Goal: Task Accomplishment & Management: Use online tool/utility

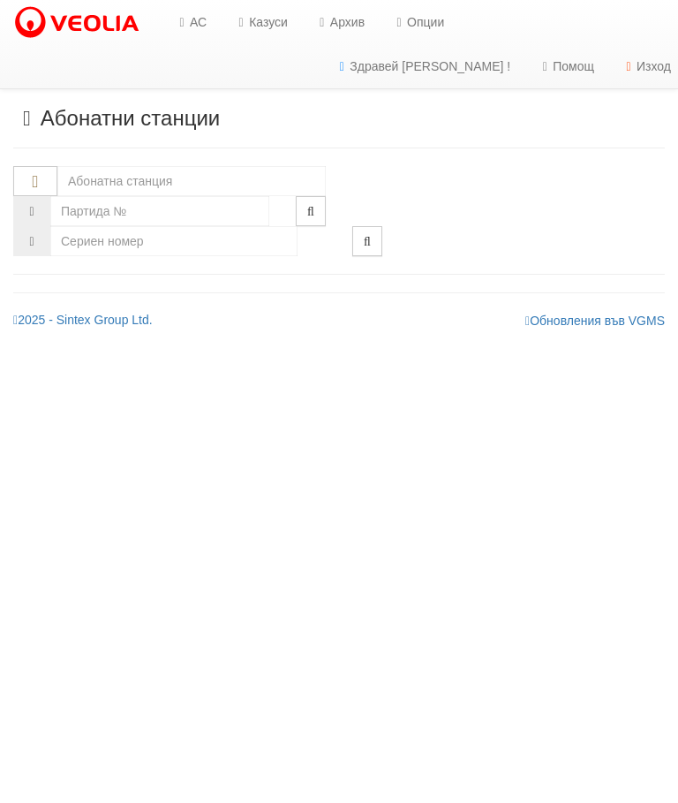
click at [276, 15] on link "Казуси" at bounding box center [260, 22] width 81 height 44
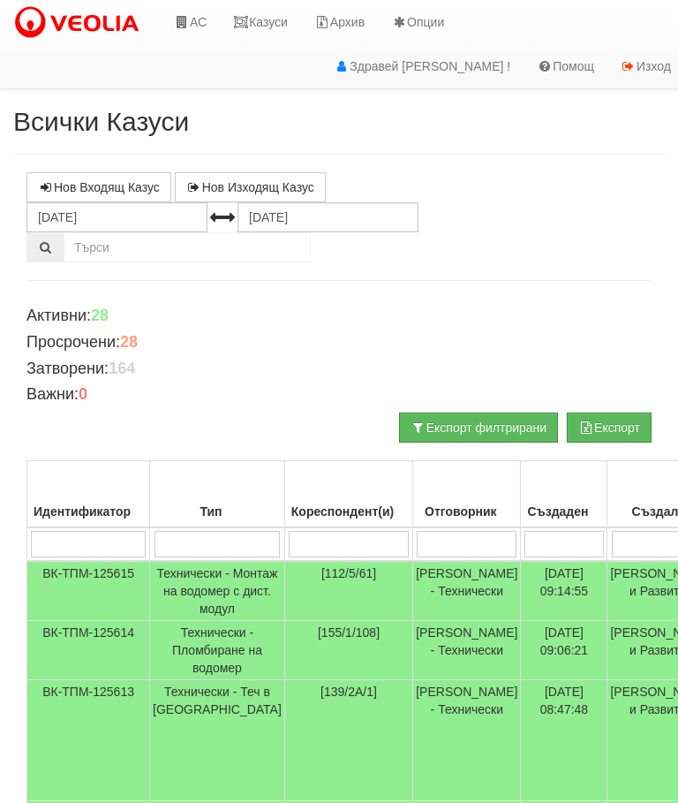
click at [344, 534] on input "search" at bounding box center [349, 544] width 120 height 26
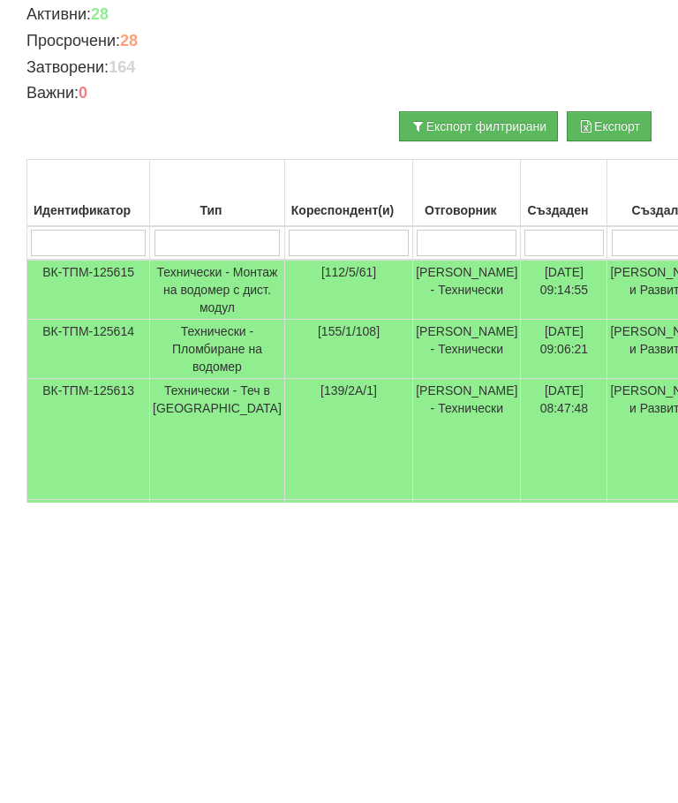
type input "1"
type input "14"
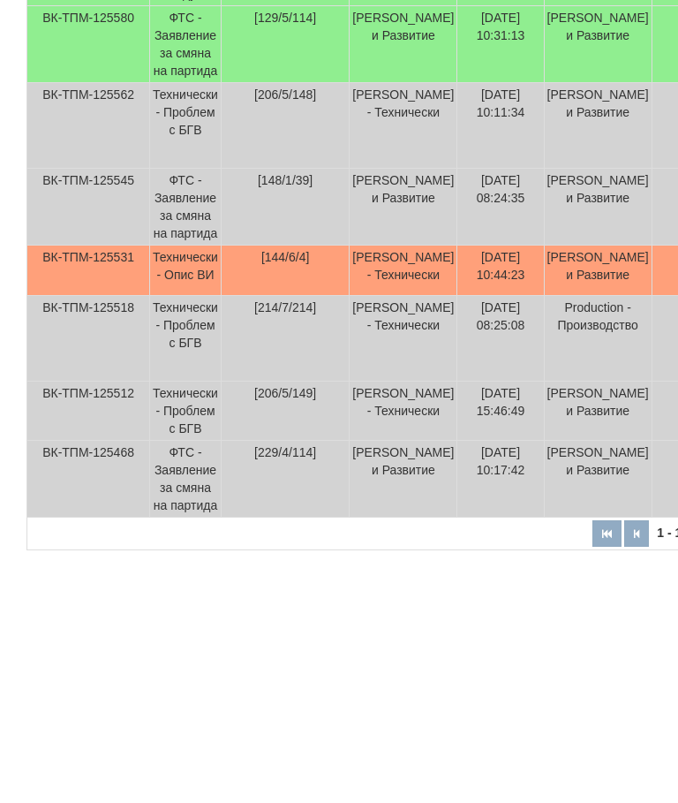
scroll to position [820, 0]
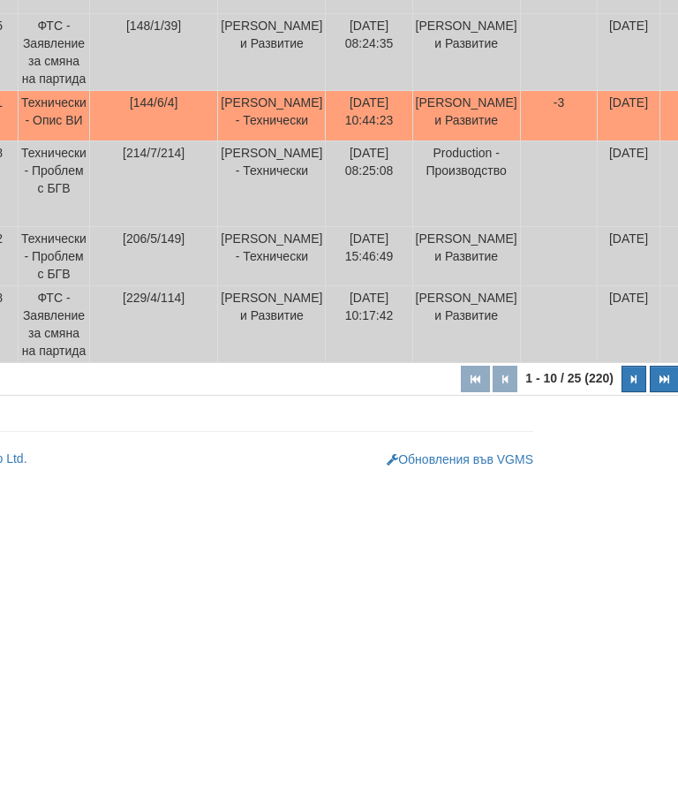
type input "14"
click at [631, 696] on icon "button" at bounding box center [633, 701] width 5 height 10
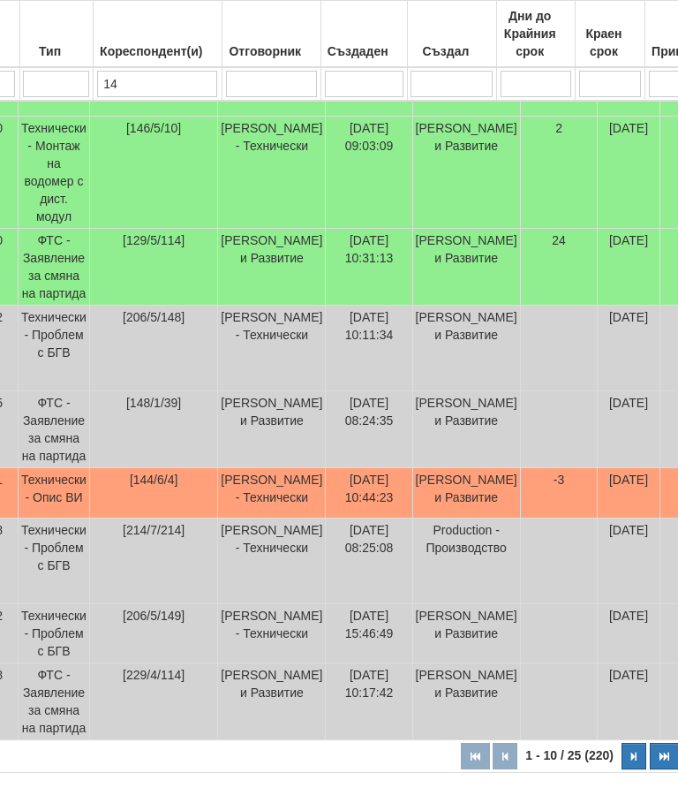
select select "2"
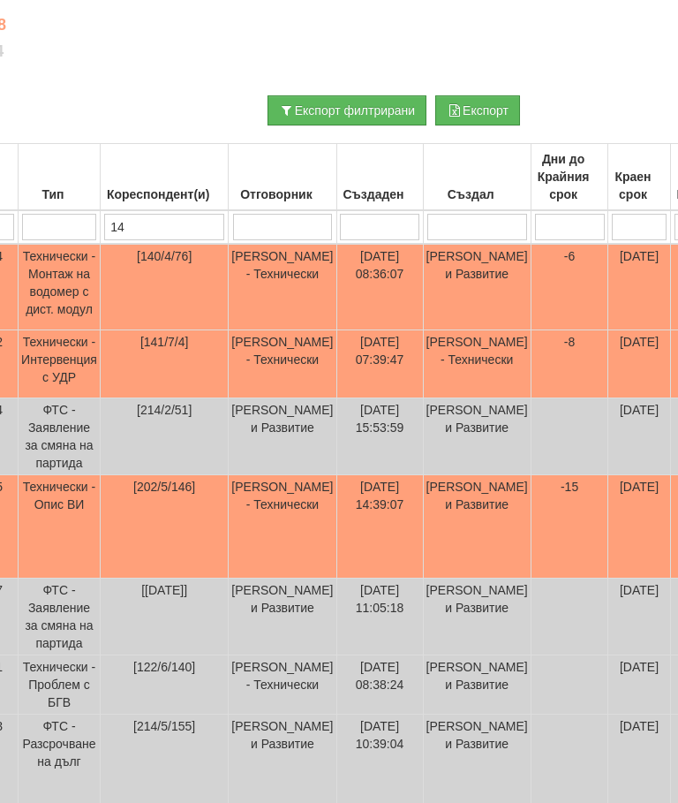
scroll to position [317, 132]
click at [531, 274] on td "-6" at bounding box center [570, 287] width 78 height 87
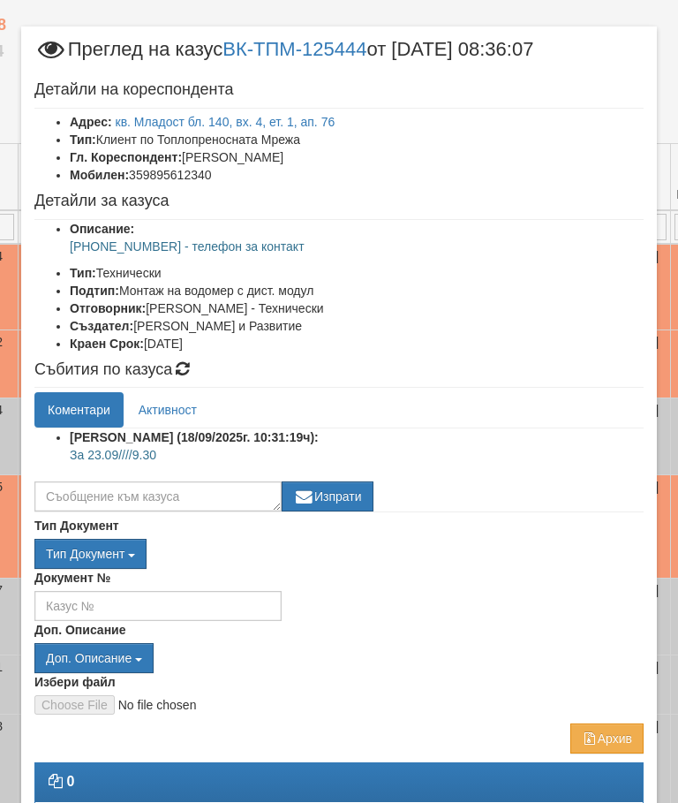
scroll to position [19, 0]
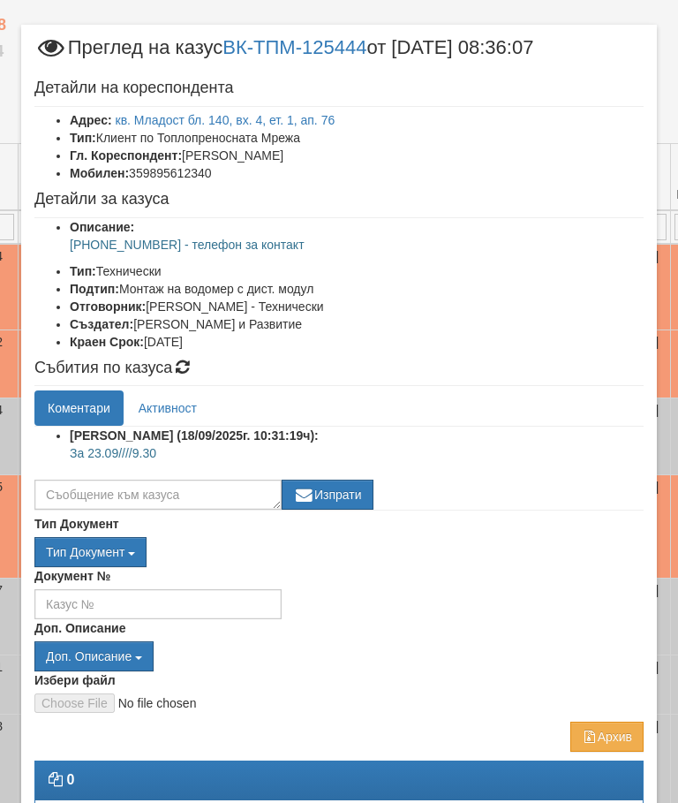
click at [289, 117] on link "кв. Младост бл. 140, вх. 4, ет. 1, ап. 76" at bounding box center [226, 120] width 220 height 14
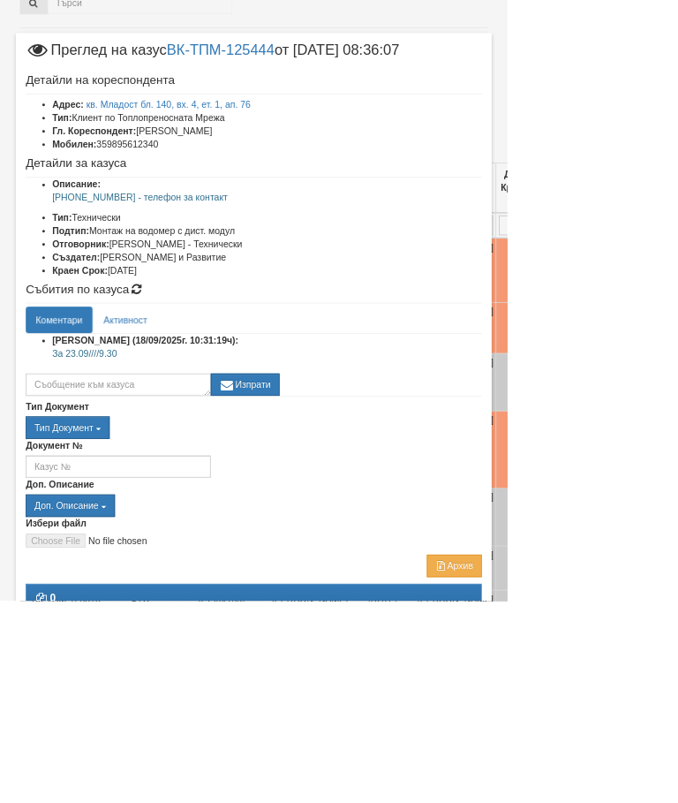
scroll to position [243, 0]
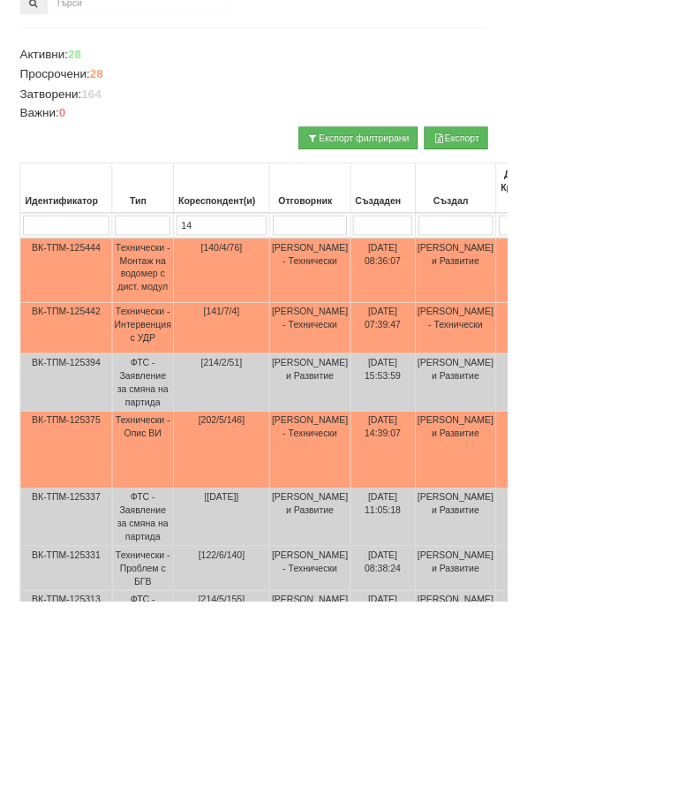
click at [326, 298] on input "14" at bounding box center [296, 301] width 120 height 26
type input "1"
select select "1"
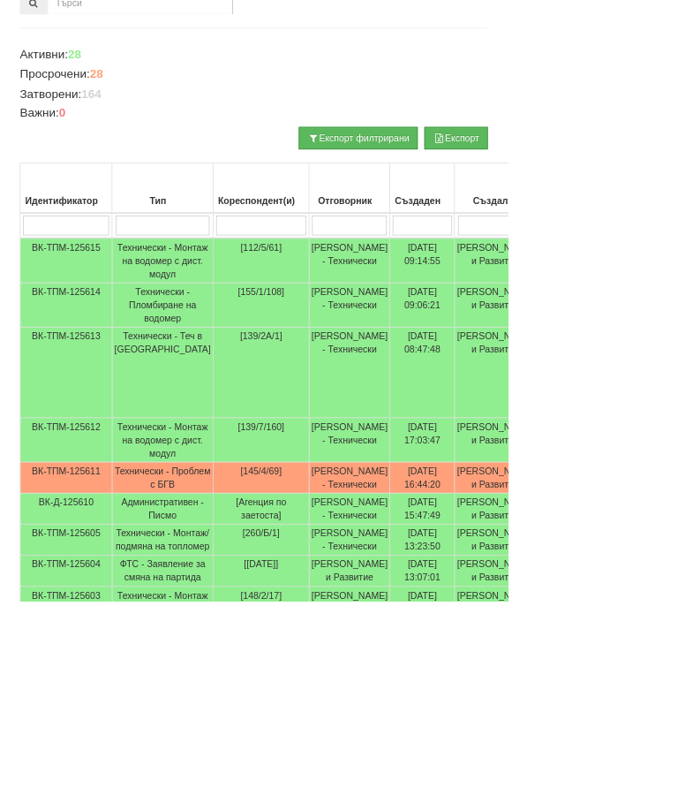
type input "2"
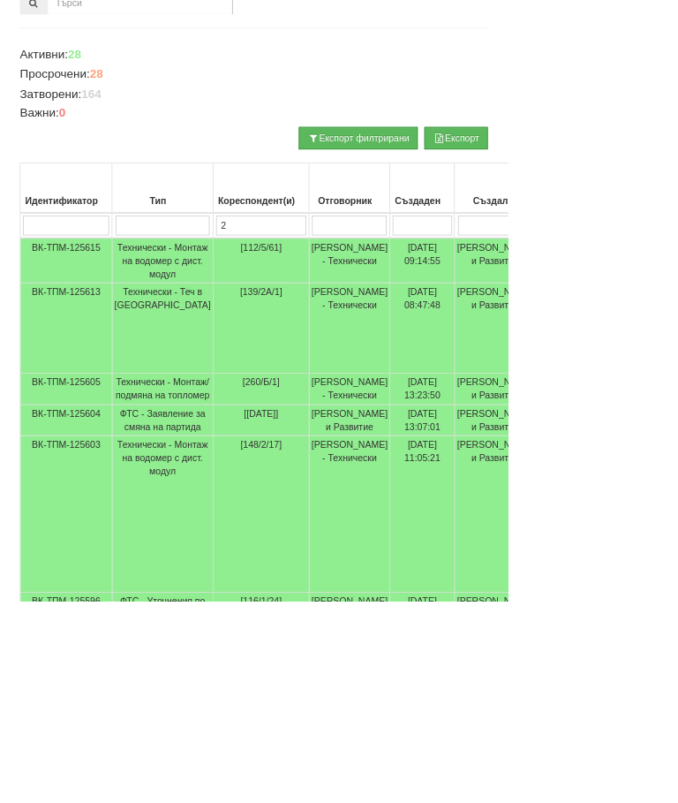
type input "26"
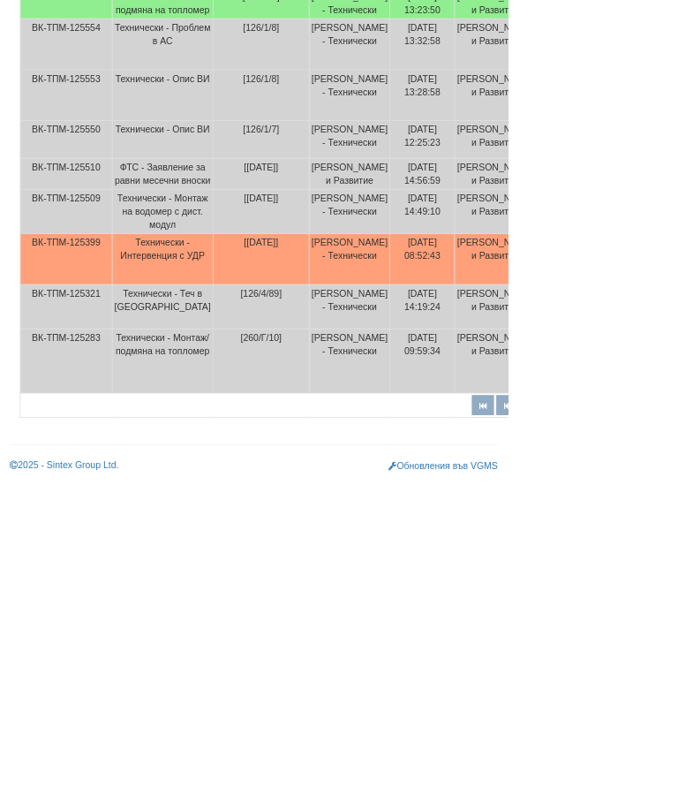
scroll to position [349, 0]
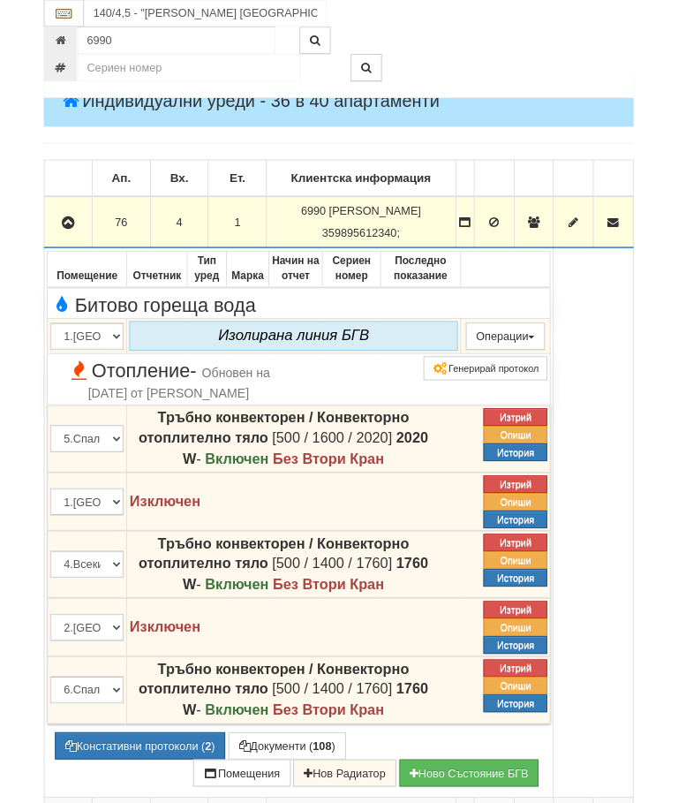
scroll to position [283, 0]
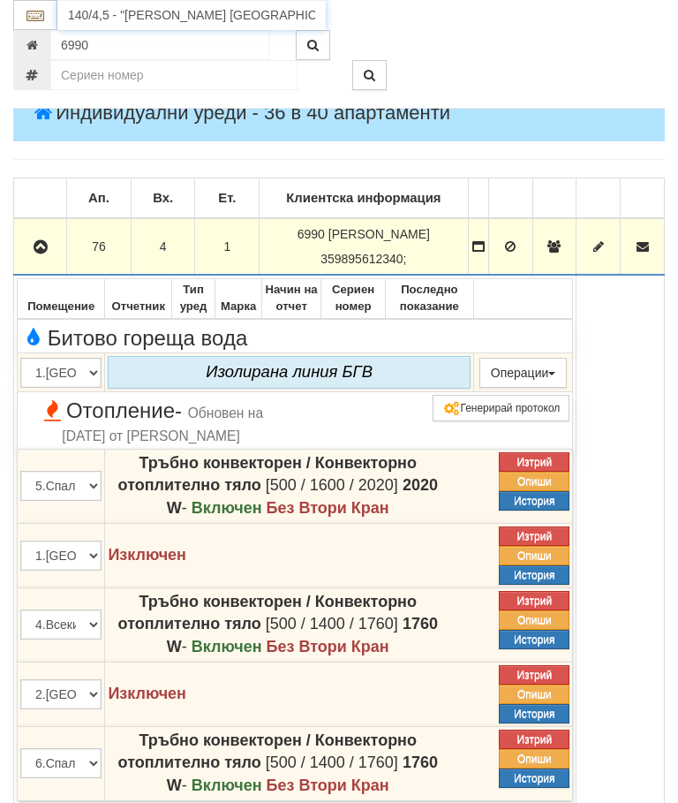
click at [104, 19] on input "140/4,5 - "[PERSON_NAME] [GEOGRAPHIC_DATA] " ЕАД" at bounding box center [191, 15] width 268 height 30
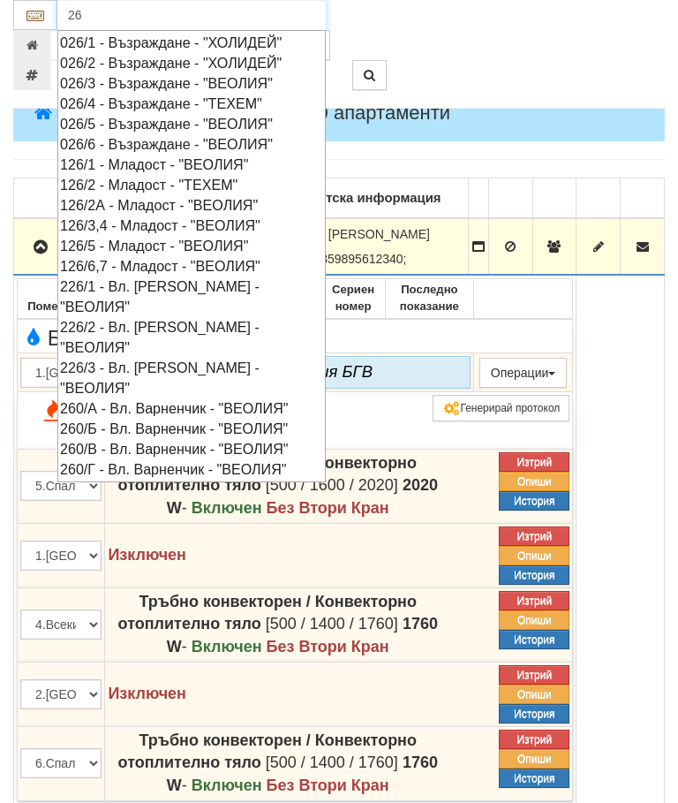
click at [72, 116] on div "026/5 - Възраждане - "ВЕОЛИЯ"" at bounding box center [191, 124] width 263 height 20
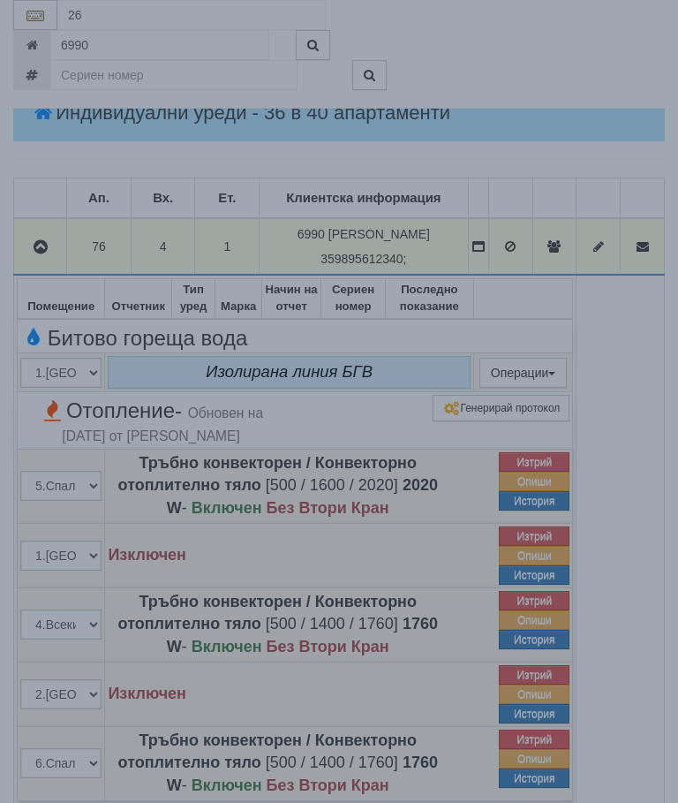
type input "026/5 - Възраждане - "ВЕОЛИЯ""
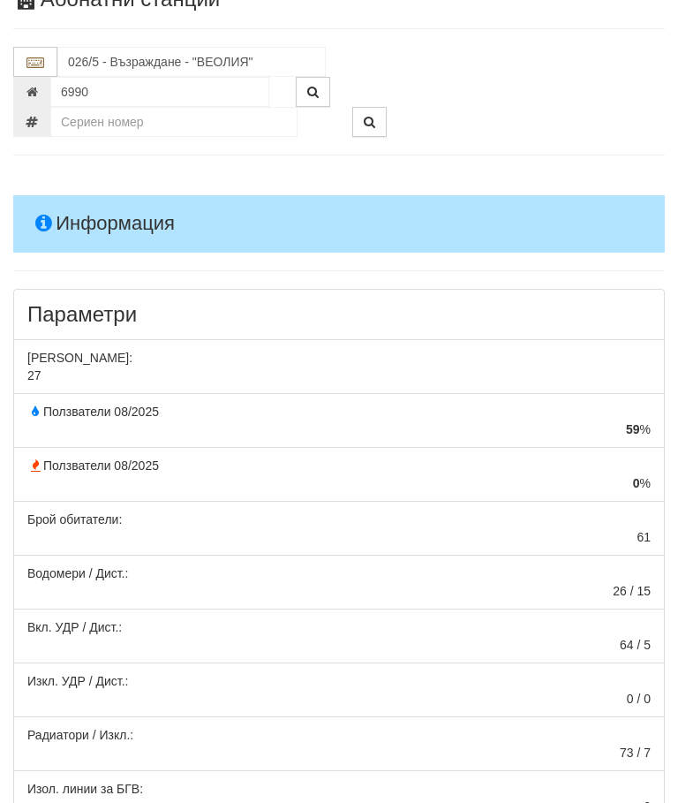
scroll to position [0, 0]
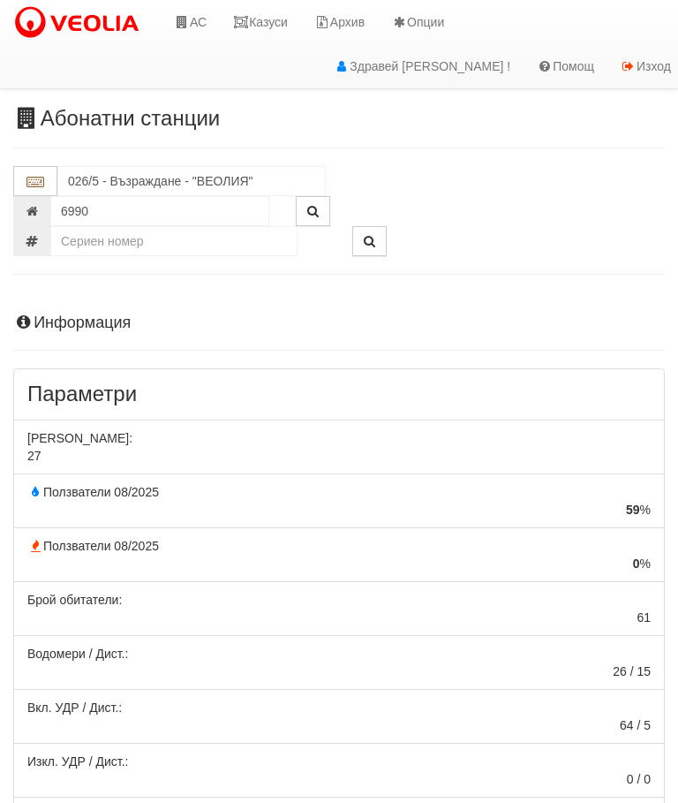
click at [88, 350] on hr at bounding box center [339, 350] width 652 height 1
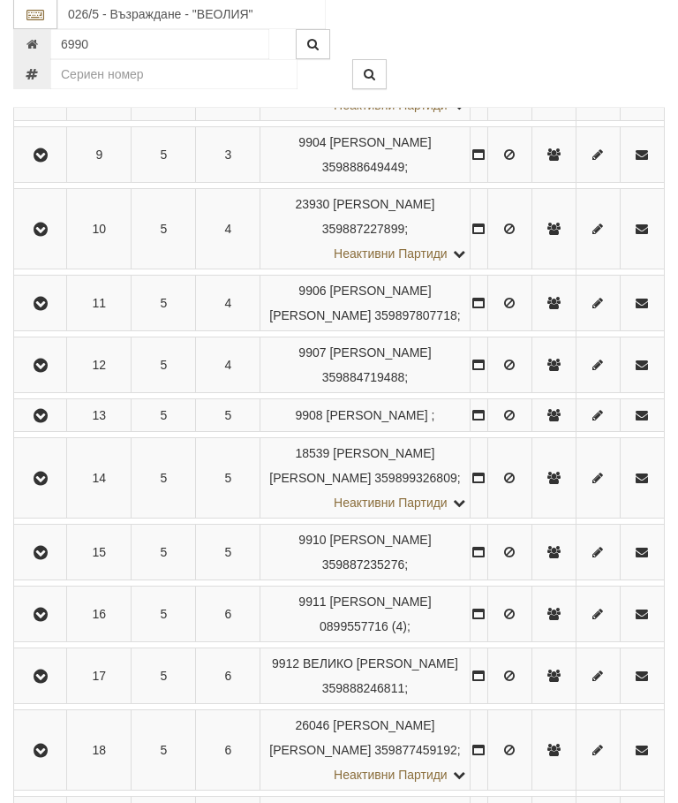
scroll to position [924, 0]
click at [43, 309] on icon "button" at bounding box center [40, 303] width 21 height 12
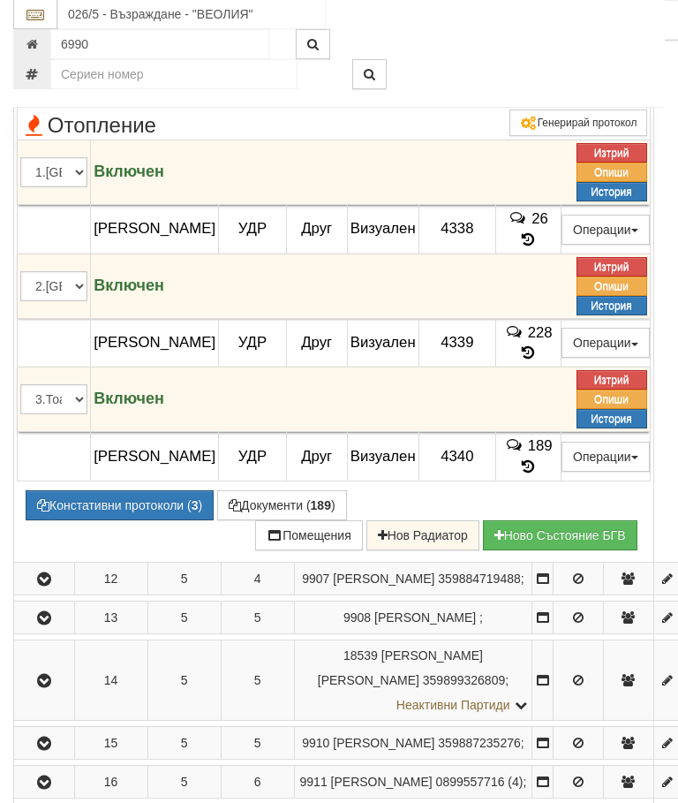
scroll to position [1198, 0]
click at [0, 0] on button "Подмяна" at bounding box center [0, 0] width 0 height 0
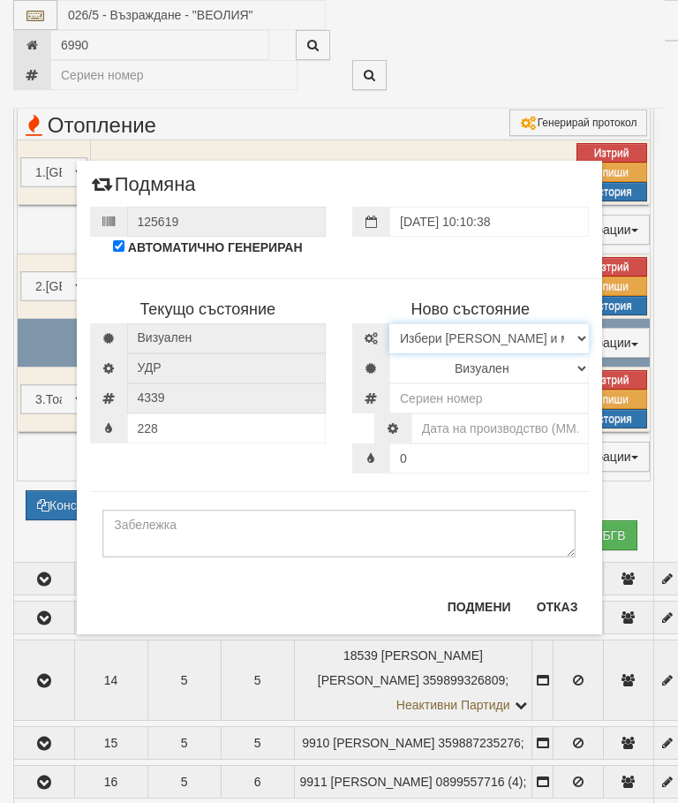
click at [529, 330] on select "Избери [PERSON_NAME] и модел [PERSON_NAME] Иста Екземпер [PERSON_NAME] визуален…" at bounding box center [489, 338] width 200 height 30
select select "10261a68-b13d-ea11-80f4-db42d7521b4b"
click at [525, 366] on select "Визуален Дистанционен Изолирана линия ВОИ Няма Oтклонение ВОИ Няма Щранг ВОИ" at bounding box center [489, 368] width 200 height 30
select select "2"
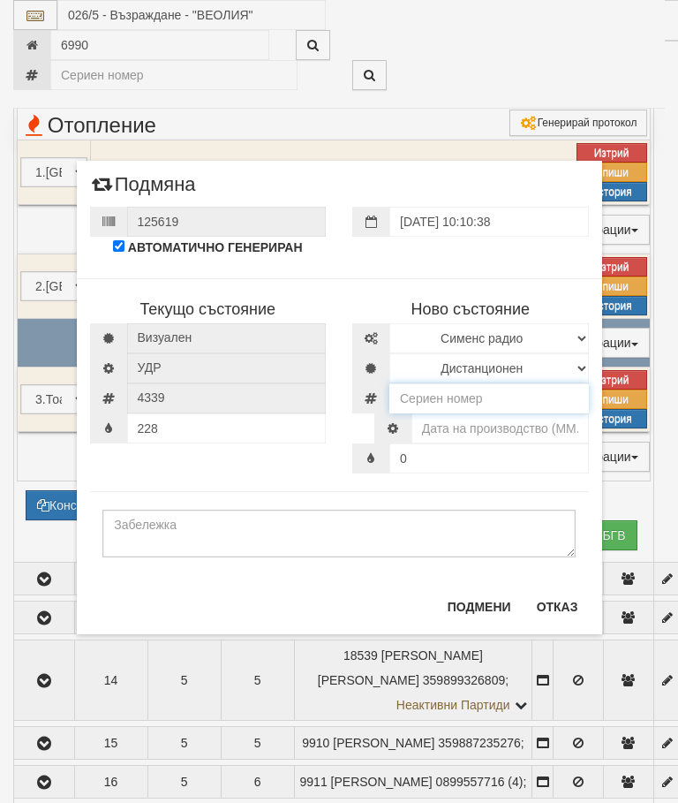
click at [528, 401] on input "number" at bounding box center [489, 398] width 200 height 30
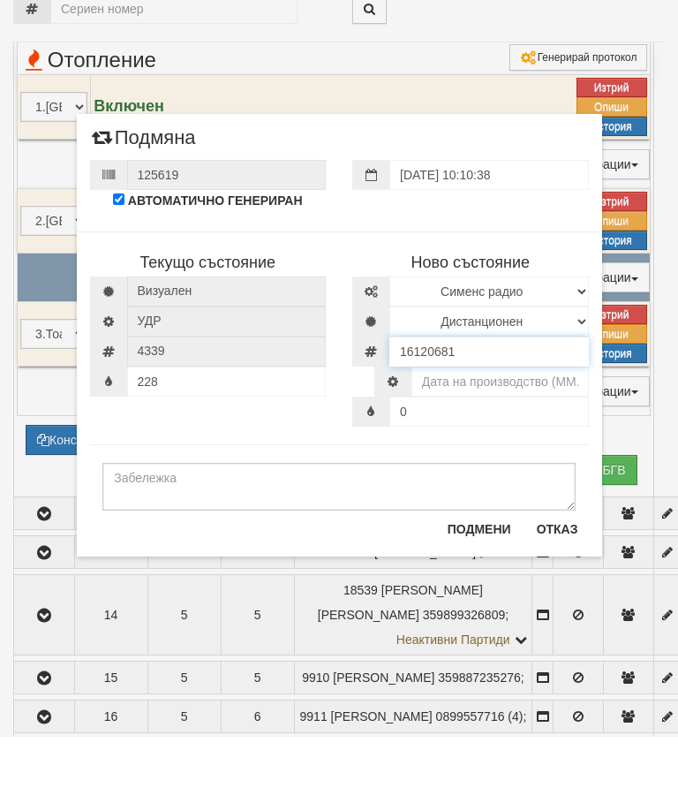
type input "16120681"
click at [533, 433] on input "text" at bounding box center [501, 448] width 178 height 30
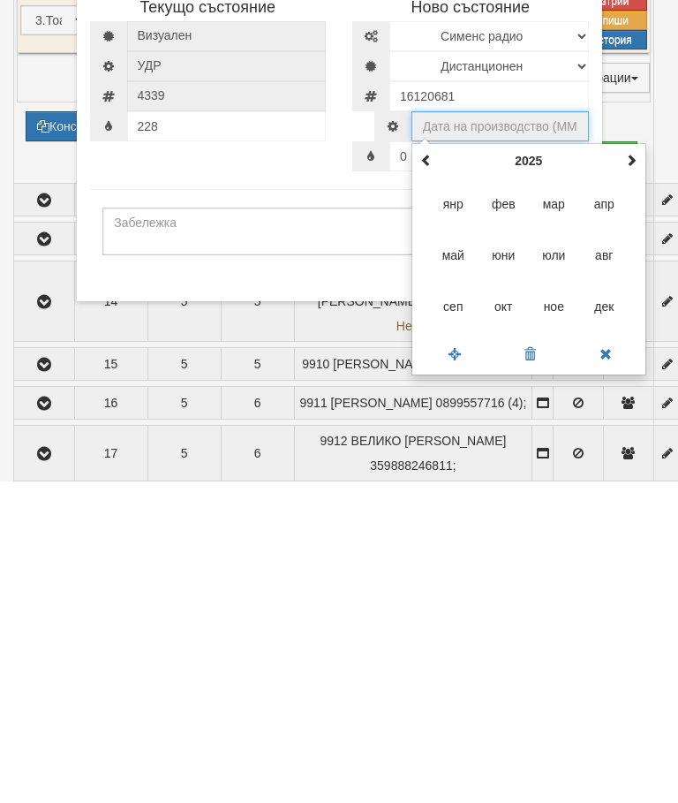
click at [449, 604] on span "сеп" at bounding box center [453, 628] width 48 height 48
type input "09.2025"
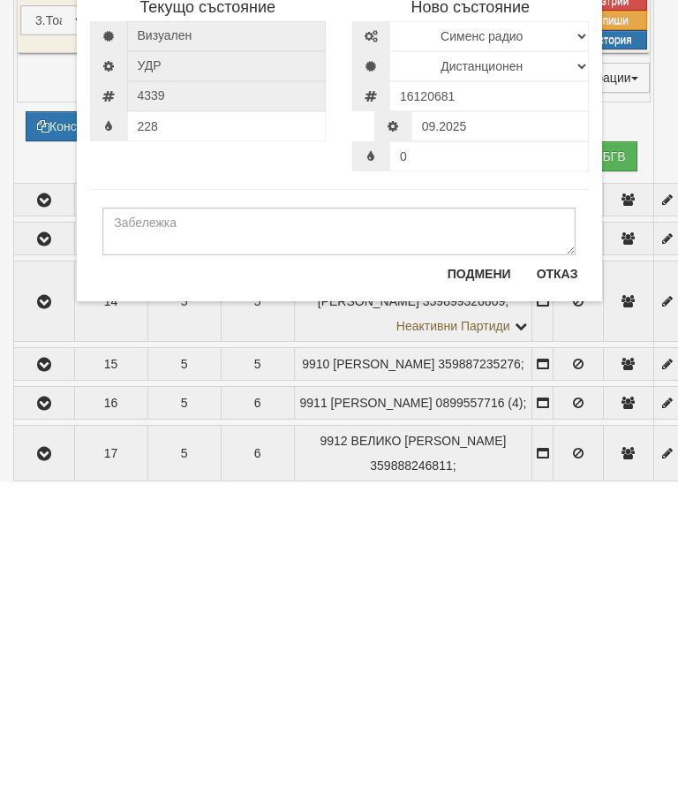
scroll to position [1578, 0]
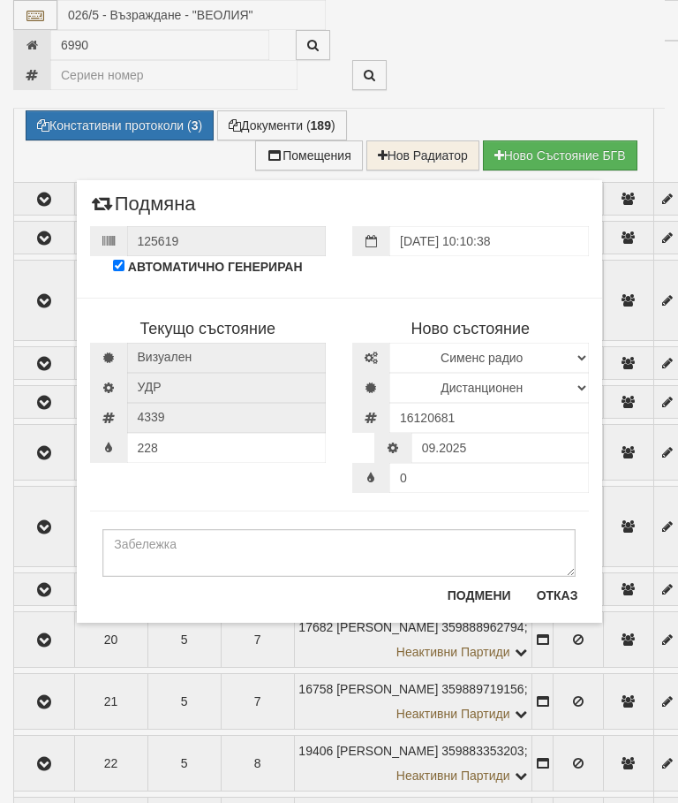
click at [469, 593] on button "Подмени" at bounding box center [479, 595] width 85 height 28
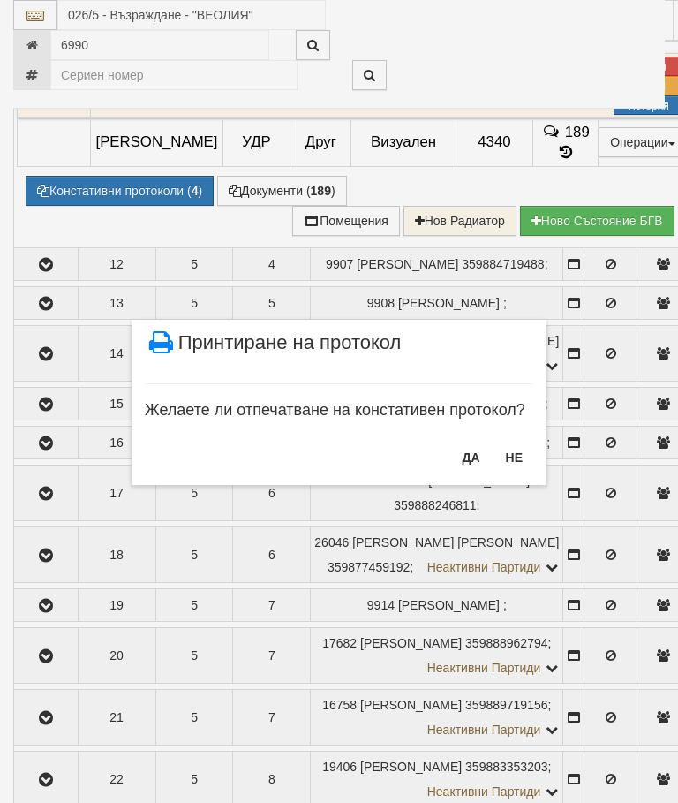
click at [511, 457] on button "НЕ" at bounding box center [514, 457] width 38 height 28
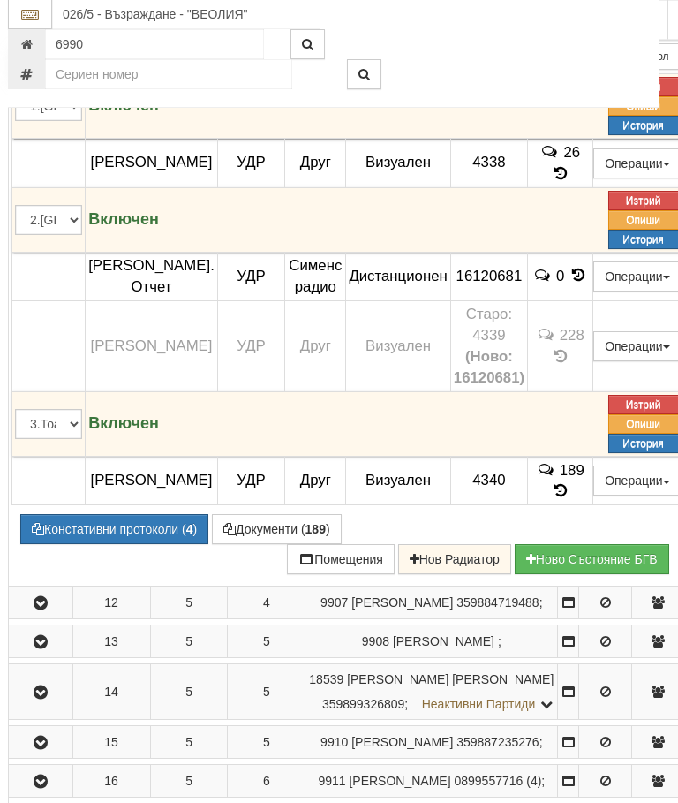
scroll to position [1240, 5]
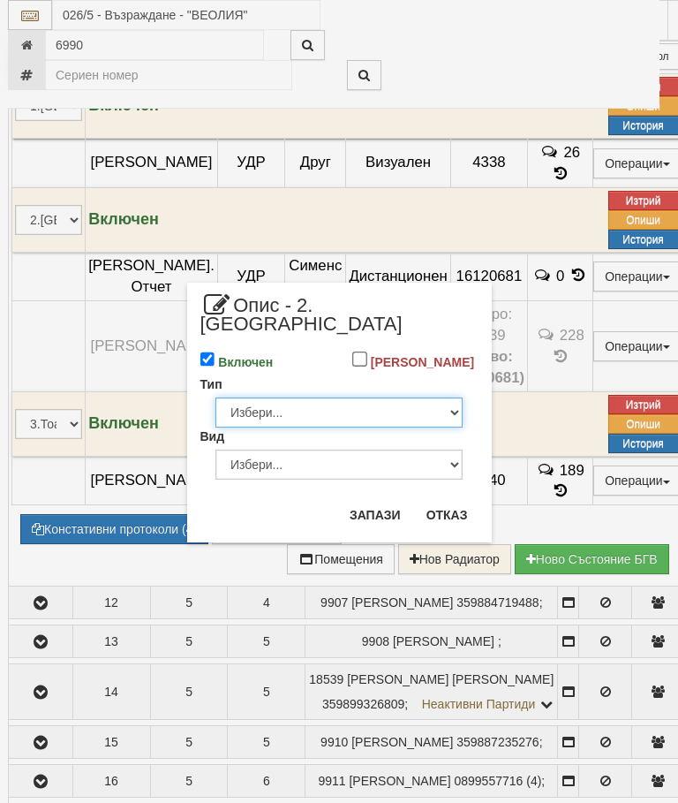
click at [437, 408] on select "Избери... Глидер Панел Тръбно конвекторен Щранг Лира Лира Друг Тип" at bounding box center [338, 412] width 247 height 30
select select "1"
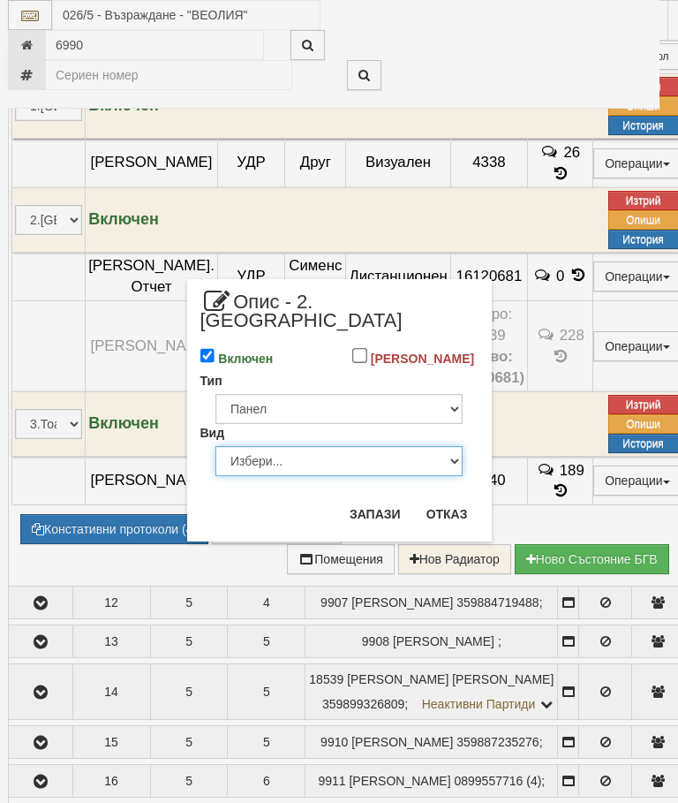
click at [421, 458] on select "Избери... Еднопанелен Двупанелен Трипанелен Панел Конвектор (ПК) Панел Конвекто…" at bounding box center [338, 461] width 247 height 30
select select "5"
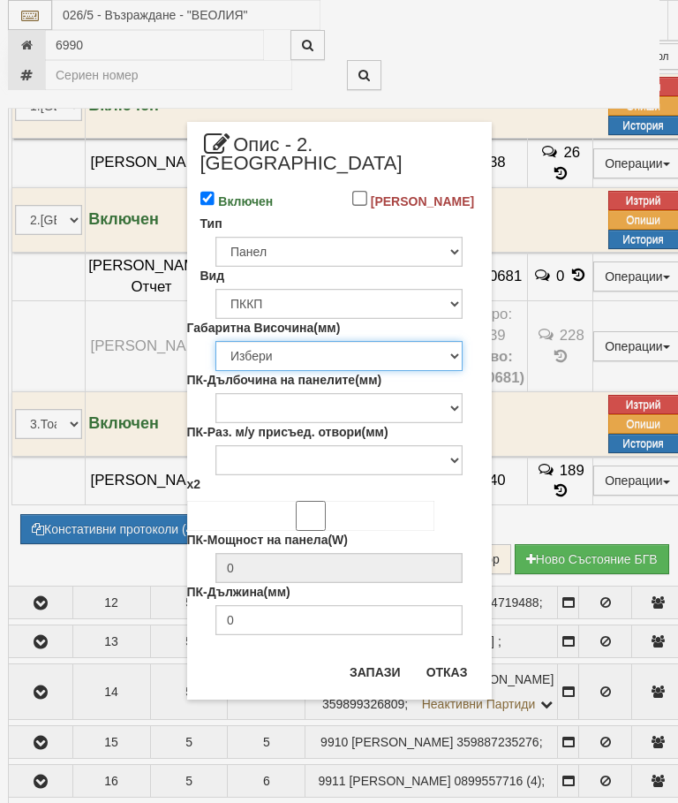
click at [432, 354] on select "Избери 200 300 350 400 450 500 550 600 650 700 900" at bounding box center [338, 356] width 247 height 30
select select "600"
type input "228"
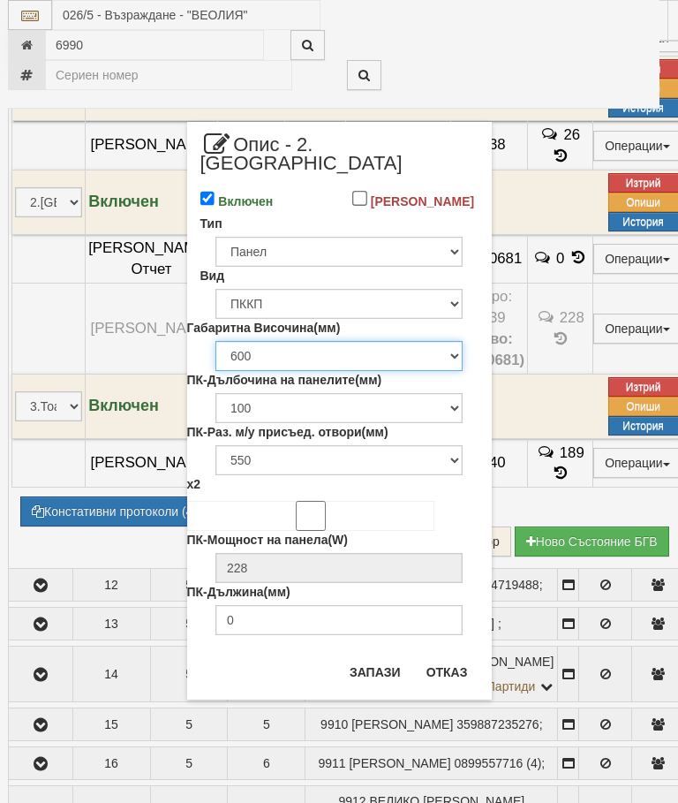
scroll to position [1260, 5]
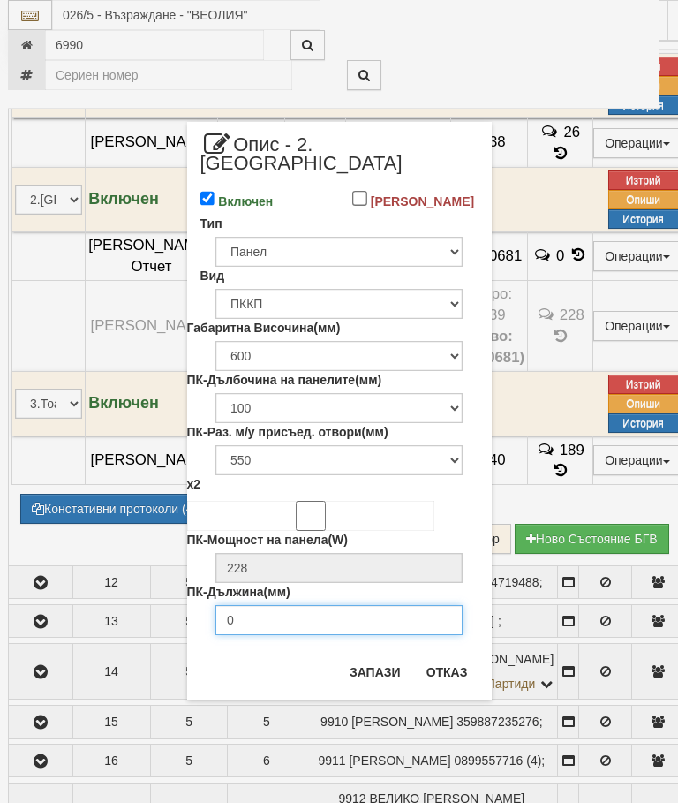
click at [362, 619] on input "0" at bounding box center [338, 620] width 247 height 30
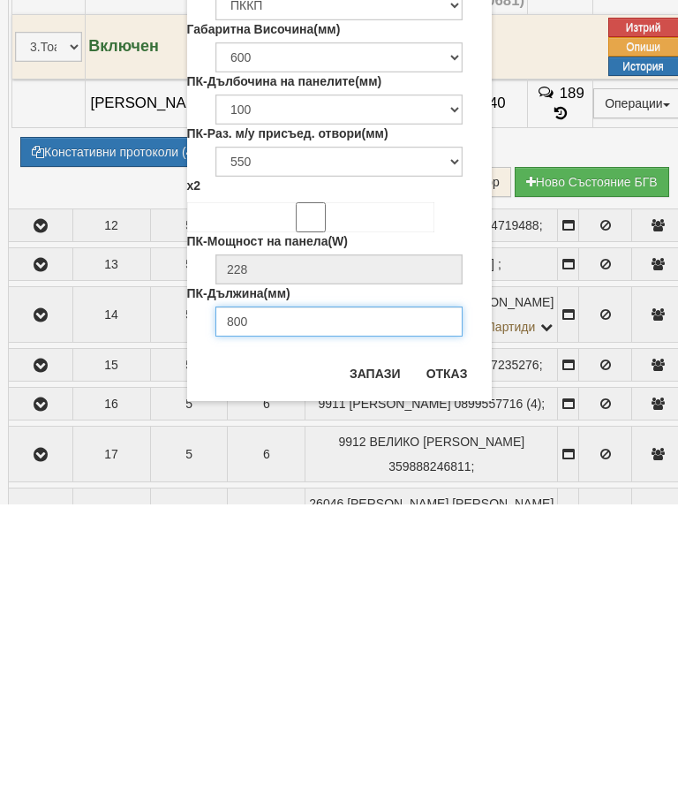
type input "800"
click at [361, 658] on button "Запази" at bounding box center [375, 672] width 72 height 28
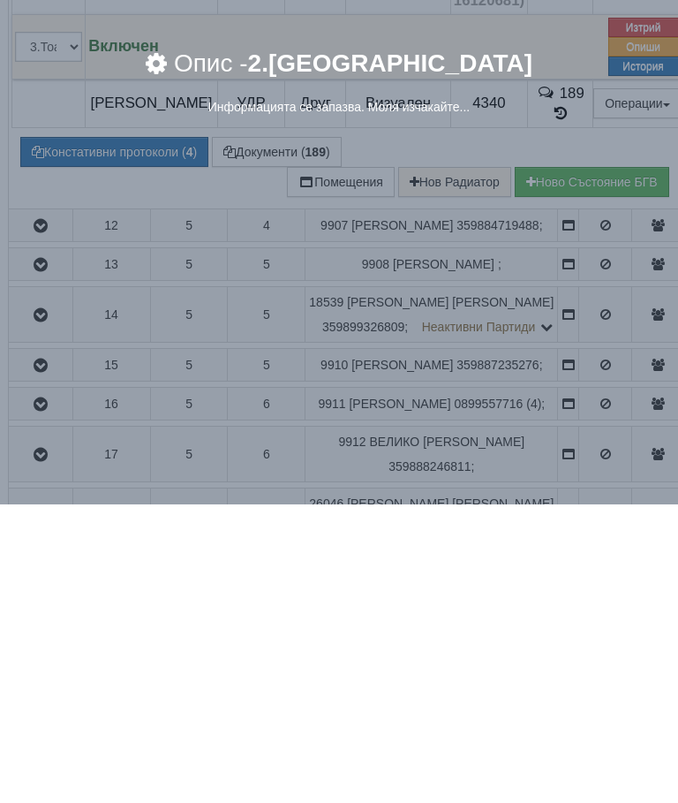
scroll to position [1617, 5]
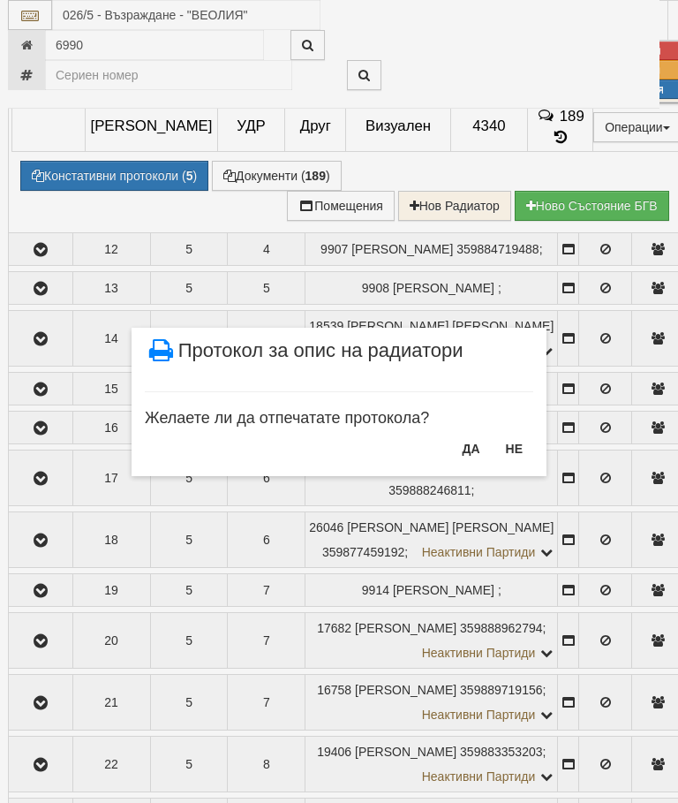
click at [512, 446] on button "НЕ" at bounding box center [514, 448] width 38 height 28
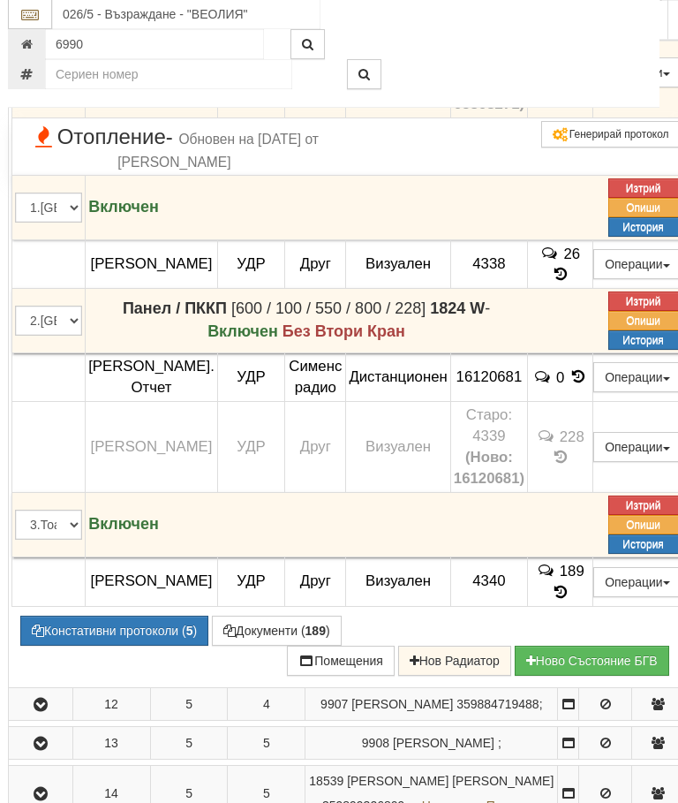
scroll to position [1162, 5]
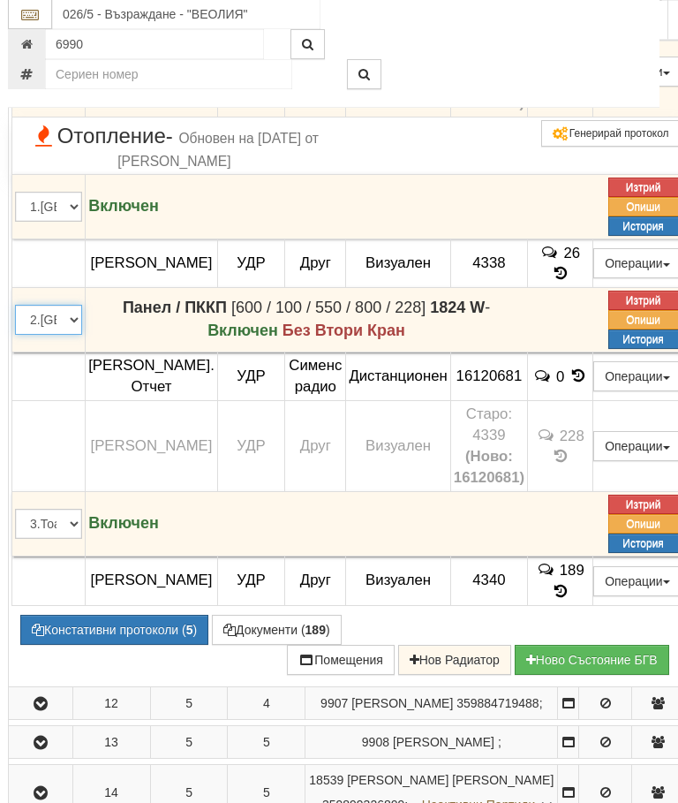
click at [48, 336] on select "1.Баня 2.Кухня 3.Тоалетна 4.Всекидневна 5.Спалня 1 6.Спалня 2 7.Коридор 8.Терас…" at bounding box center [48, 321] width 67 height 30
select select "5"
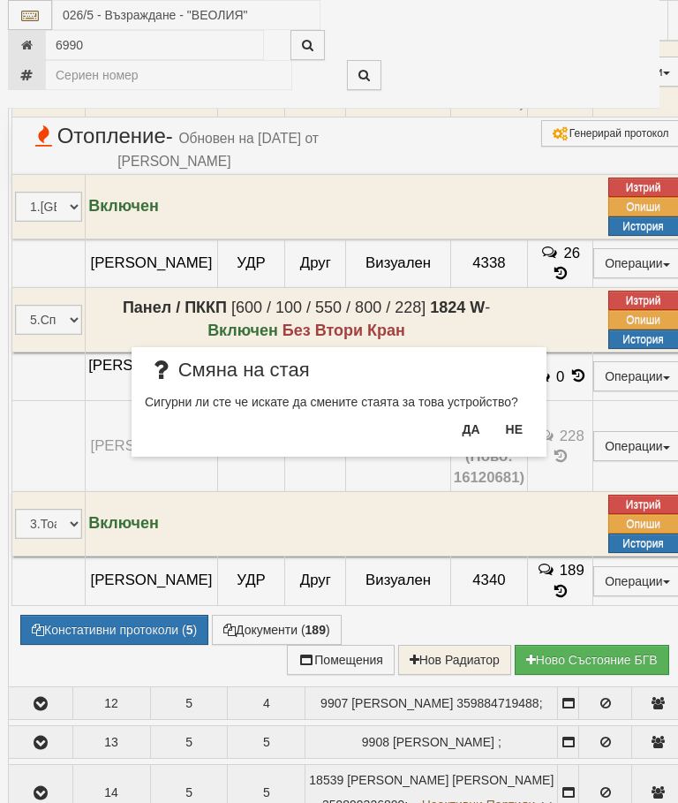
click at [464, 428] on button "Да" at bounding box center [470, 429] width 39 height 28
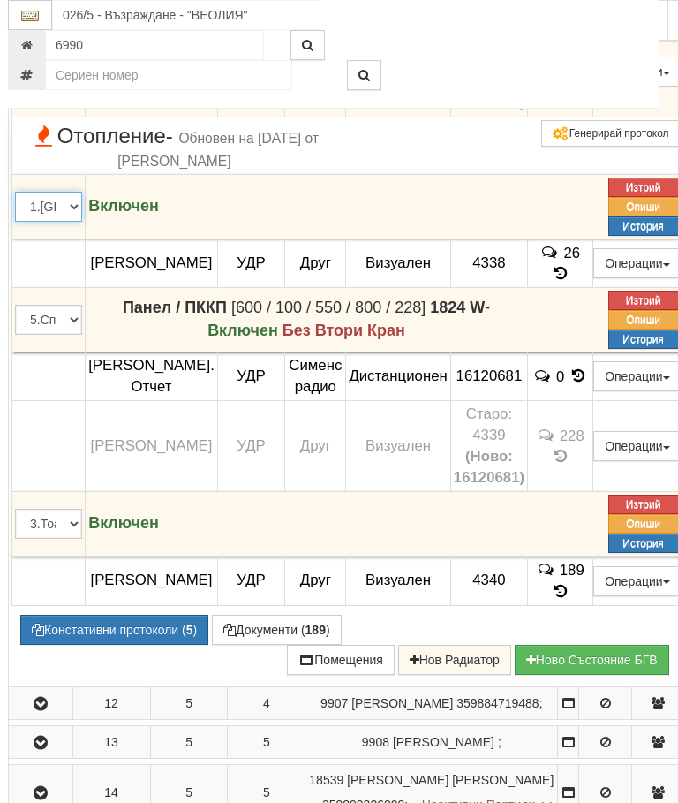
click at [42, 222] on select "1.Баня 2.Кухня 3.Тоалетна 4.Всекидневна 5.Спалня 1 6.Спалня 2 7.Коридор 8.Терас…" at bounding box center [48, 207] width 67 height 30
select select "6"
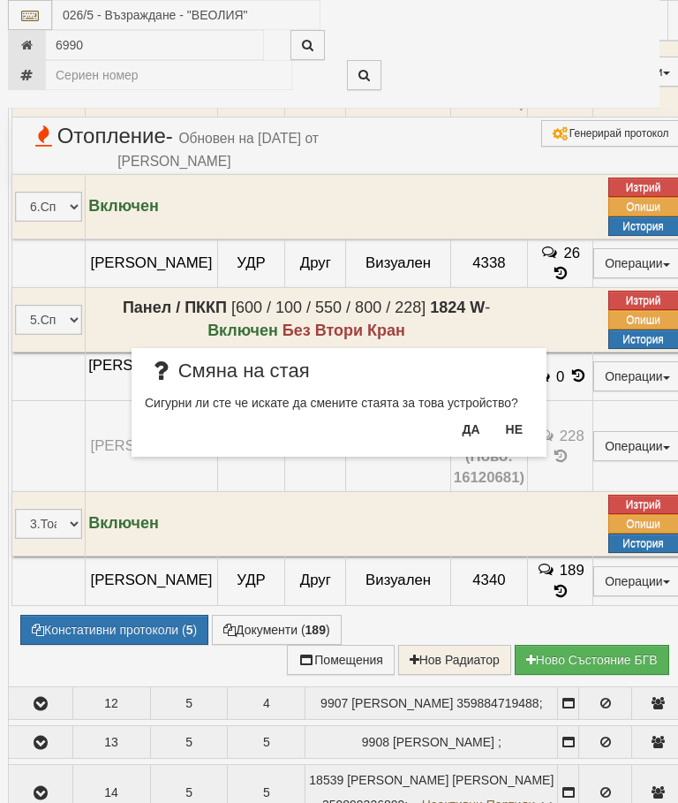
click at [460, 426] on button "Да" at bounding box center [470, 429] width 39 height 28
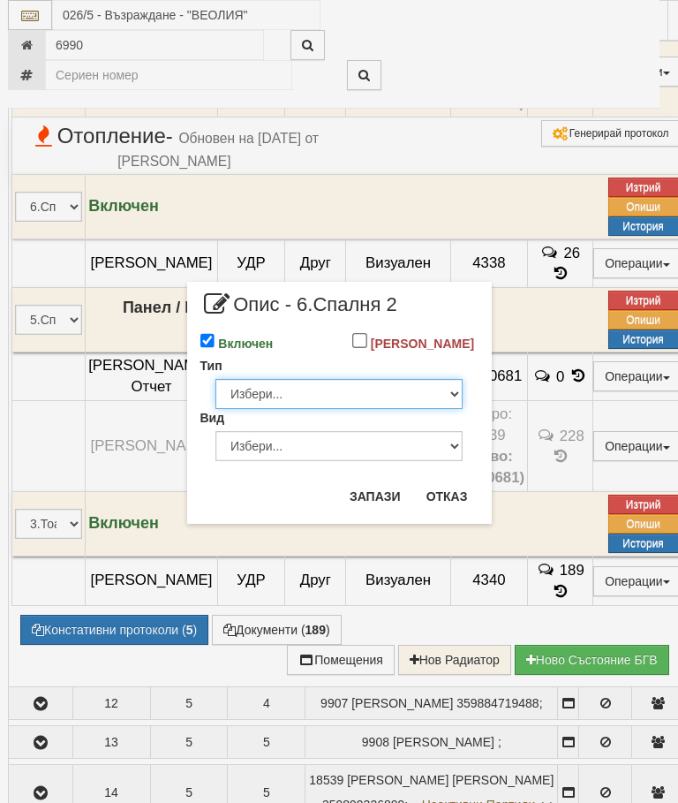
click at [431, 404] on select "Избери... Глидер Панел Тръбно конвекторен Щранг Лира Лира Друг Тип" at bounding box center [338, 394] width 247 height 30
select select "0"
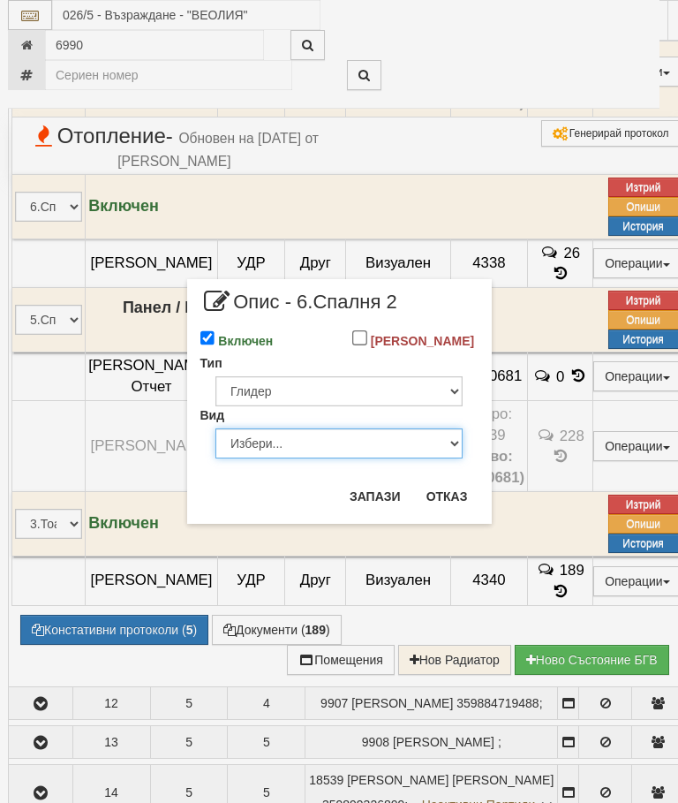
click at [422, 456] on select "Избери... Алуминий [PERSON_NAME]" at bounding box center [338, 443] width 247 height 30
select select "1"
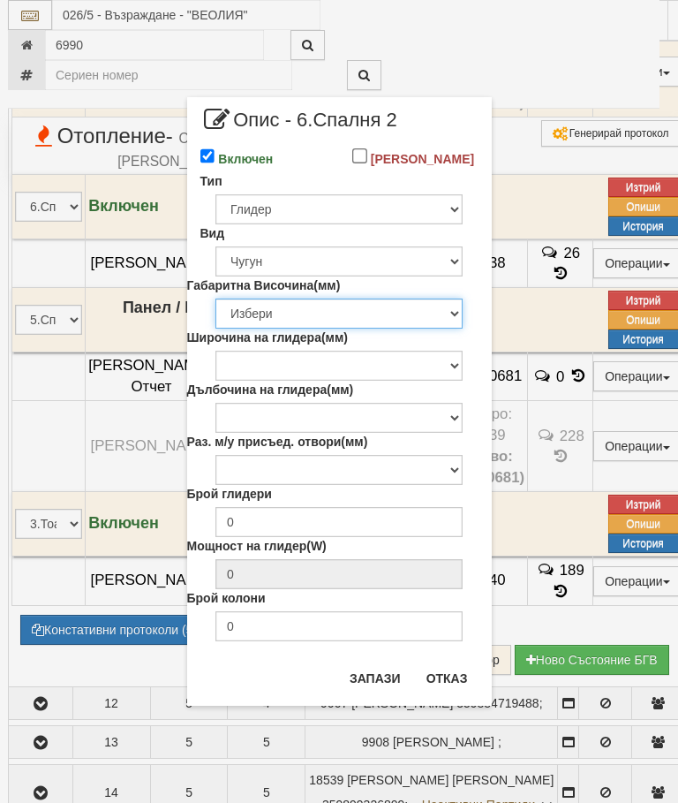
click at [421, 329] on select "Избери 376 380 383 388 390 422 430 560 580 583 588 590 680 683 690 873 980 1090" at bounding box center [338, 313] width 247 height 30
select select "580"
type input "86"
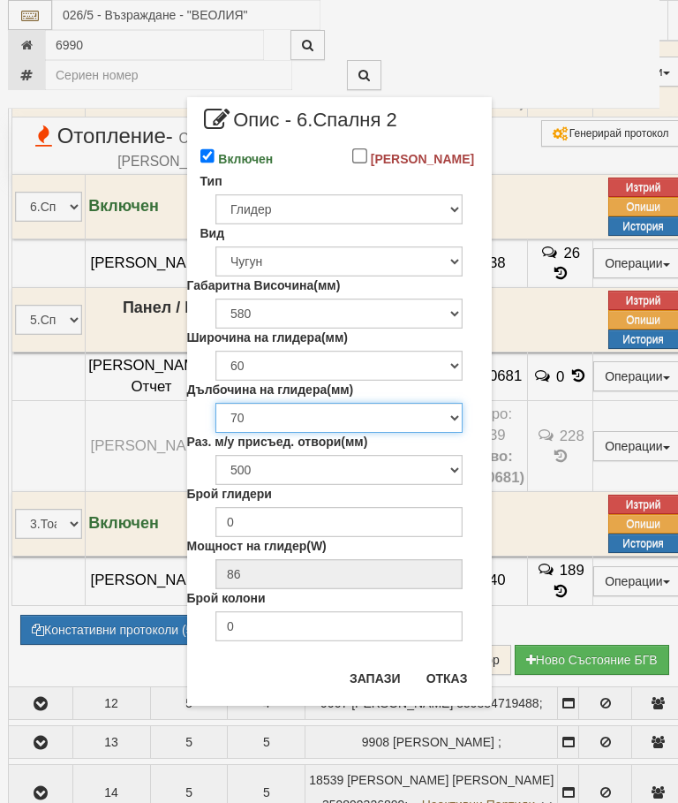
click at [440, 433] on select "70 90 100 110 130 140 150 160 220" at bounding box center [338, 418] width 247 height 30
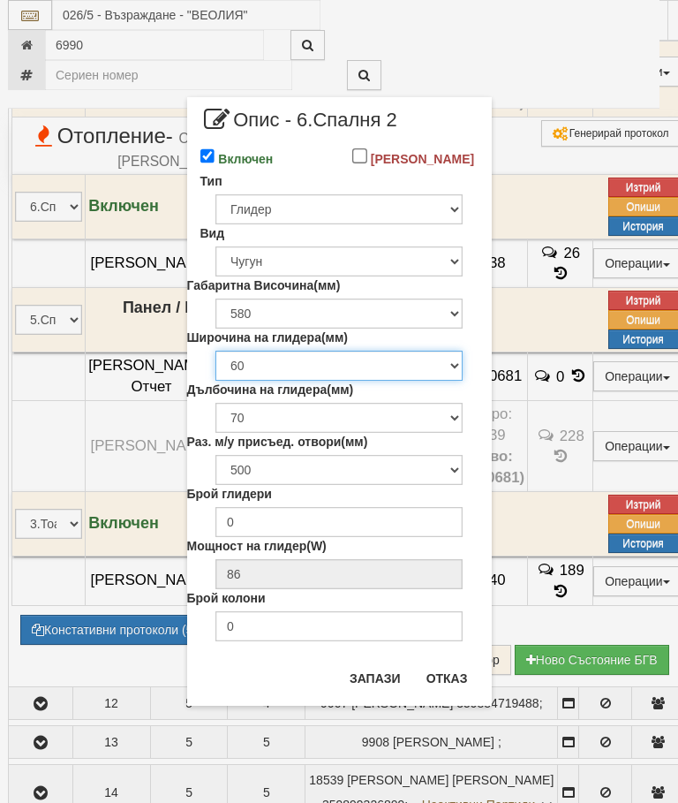
click at [429, 378] on select "60 96" at bounding box center [338, 366] width 247 height 30
select select "96"
type input "0"
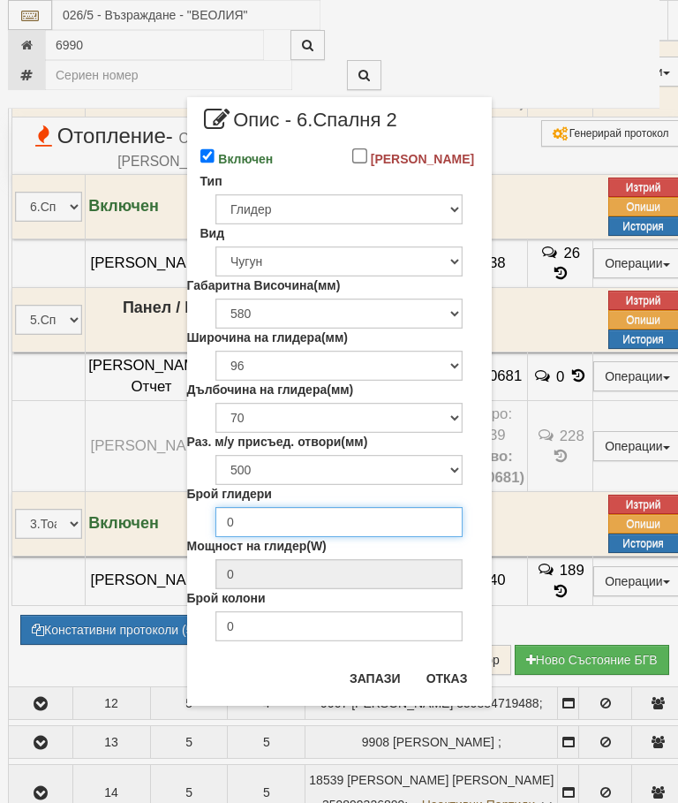
click at [415, 537] on input "0" at bounding box center [338, 522] width 247 height 30
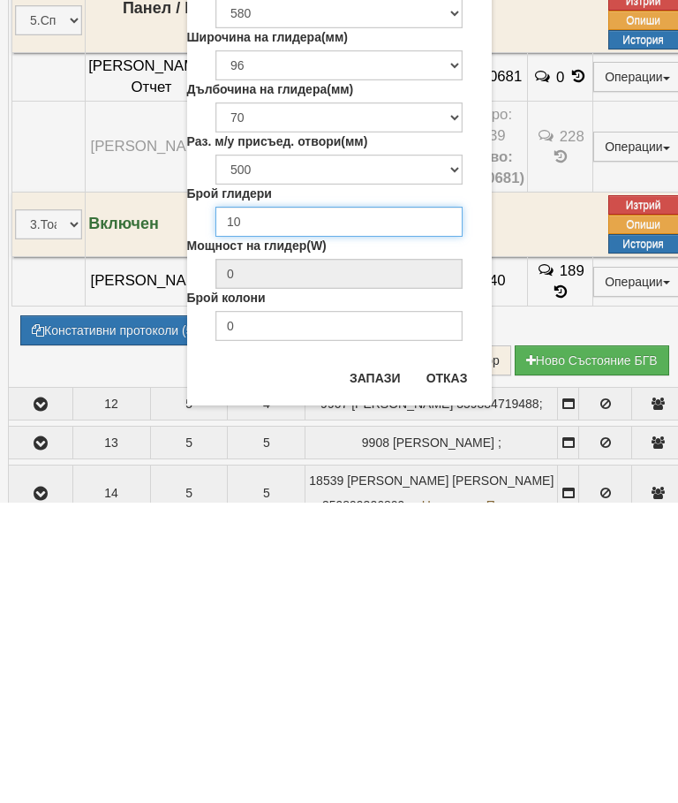
type input "10"
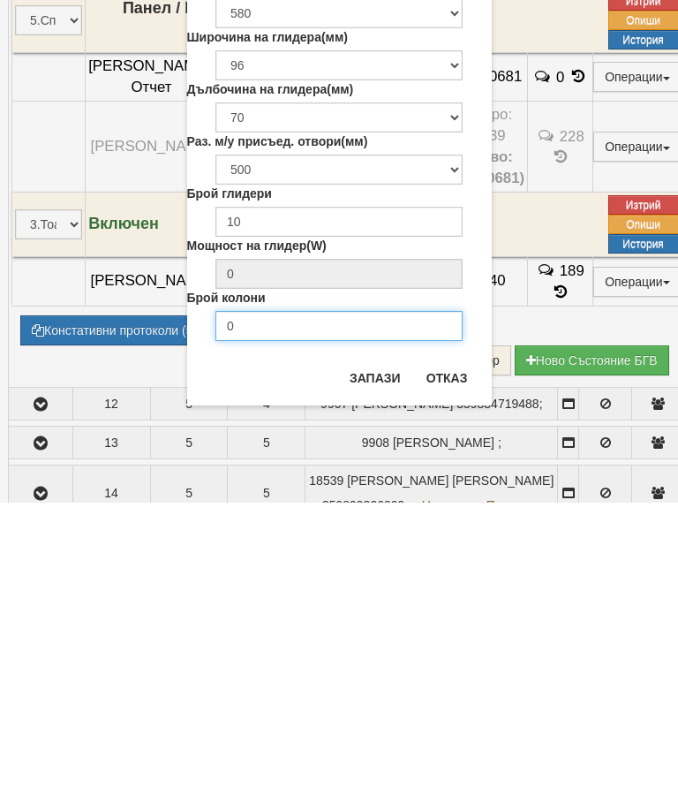
click at [385, 611] on input "0" at bounding box center [338, 626] width 247 height 30
type input "2"
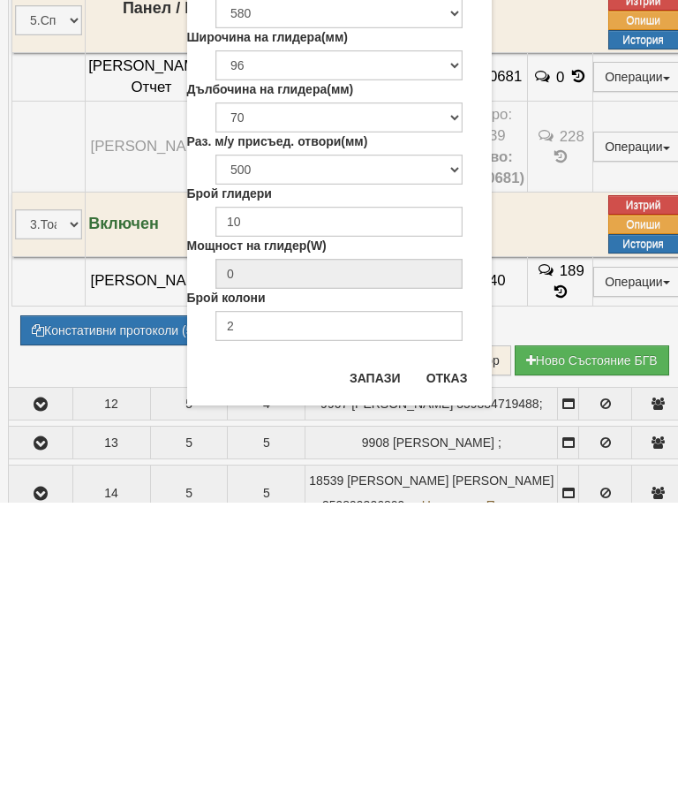
click at [384, 664] on button "Запази" at bounding box center [375, 678] width 72 height 28
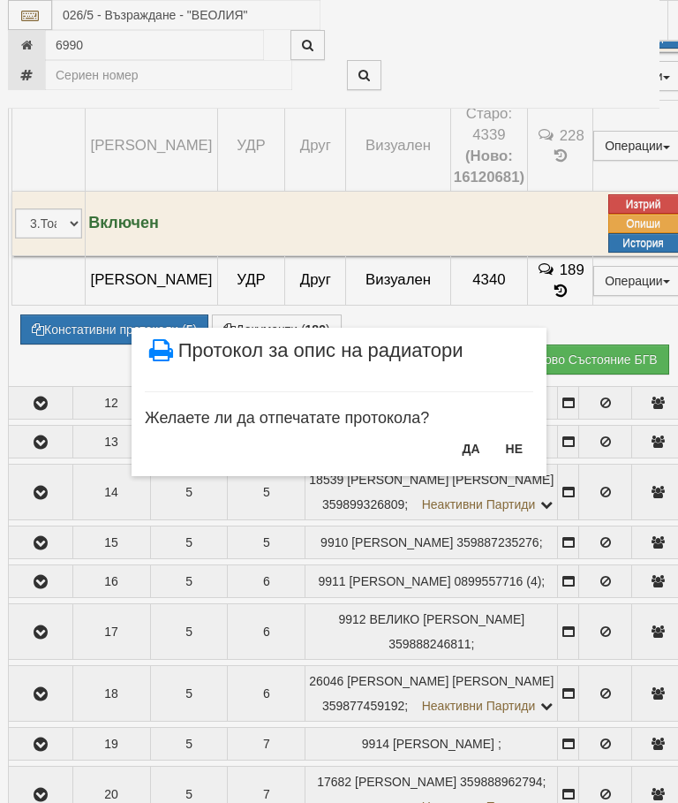
click at [512, 443] on button "НЕ" at bounding box center [514, 448] width 38 height 28
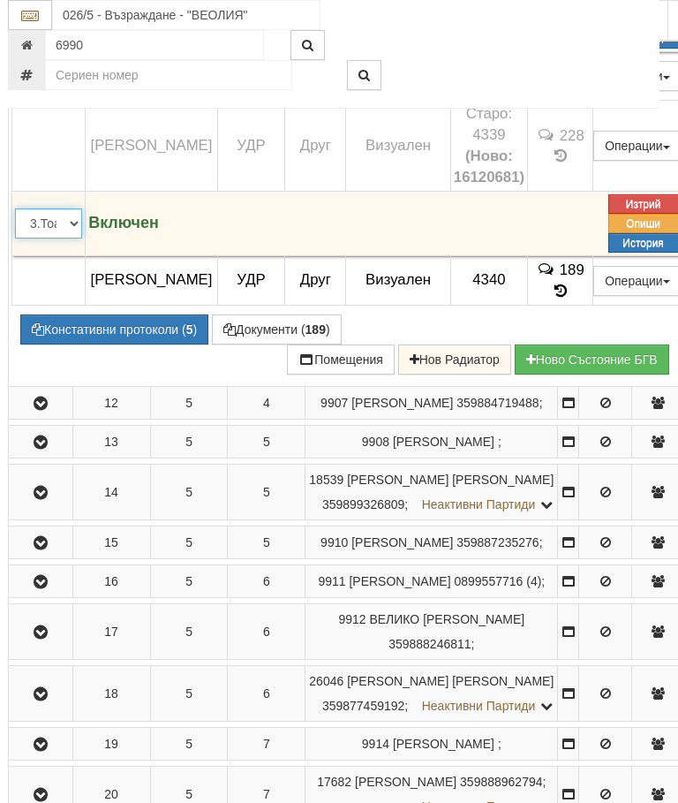
click at [42, 238] on select "1.Баня 2.Кухня 3.Тоалетна 4.Всекидневна 5.Спалня 1 6.Спалня 2 7.Коридор 8.Терас…" at bounding box center [48, 223] width 67 height 30
select select "4"
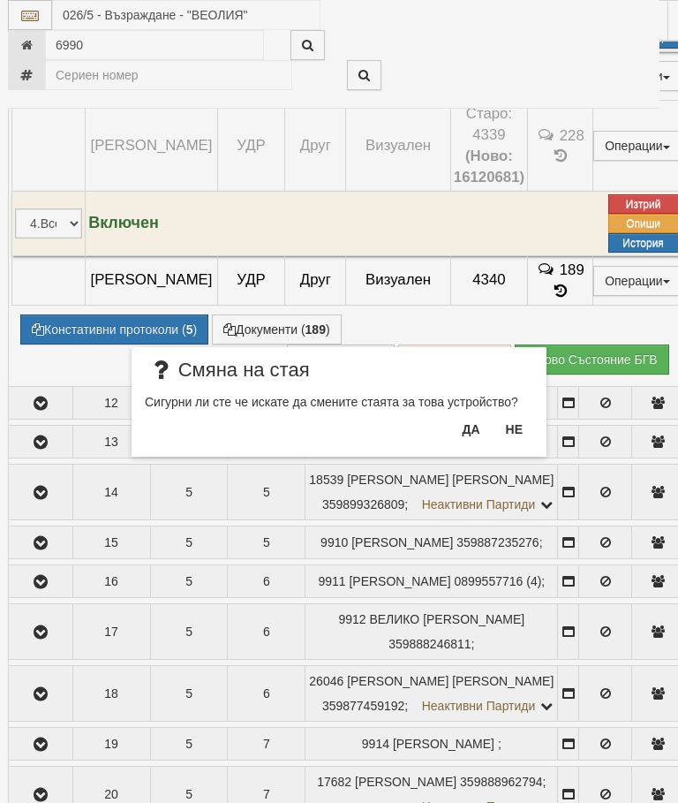
click at [460, 428] on button "Да" at bounding box center [470, 429] width 39 height 28
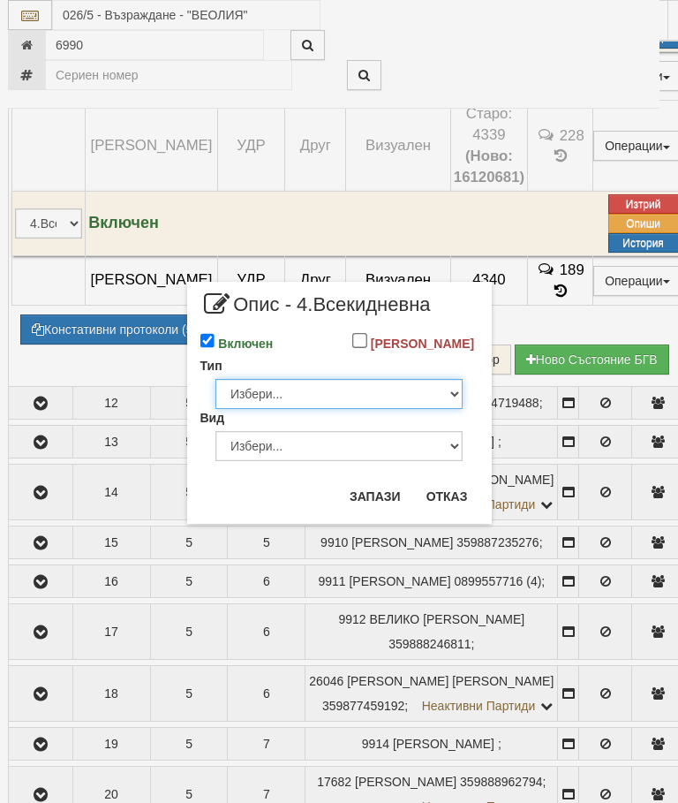
click at [433, 409] on select "Избери... Глидер Панел Тръбно конвекторен Щранг Лира Лира Друг Тип" at bounding box center [338, 394] width 247 height 30
select select "0"
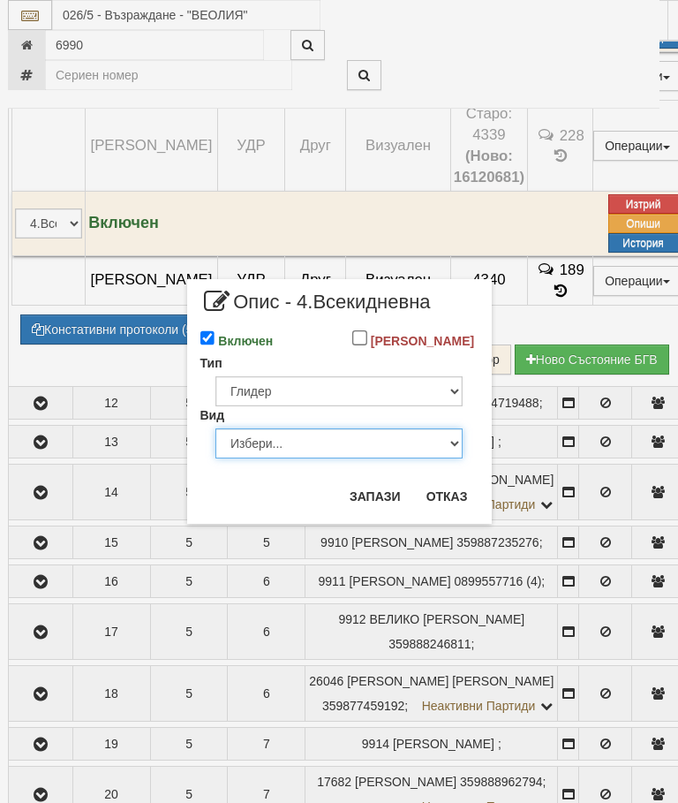
click at [423, 455] on select "Избери... Алуминий [PERSON_NAME]" at bounding box center [338, 443] width 247 height 30
select select "1"
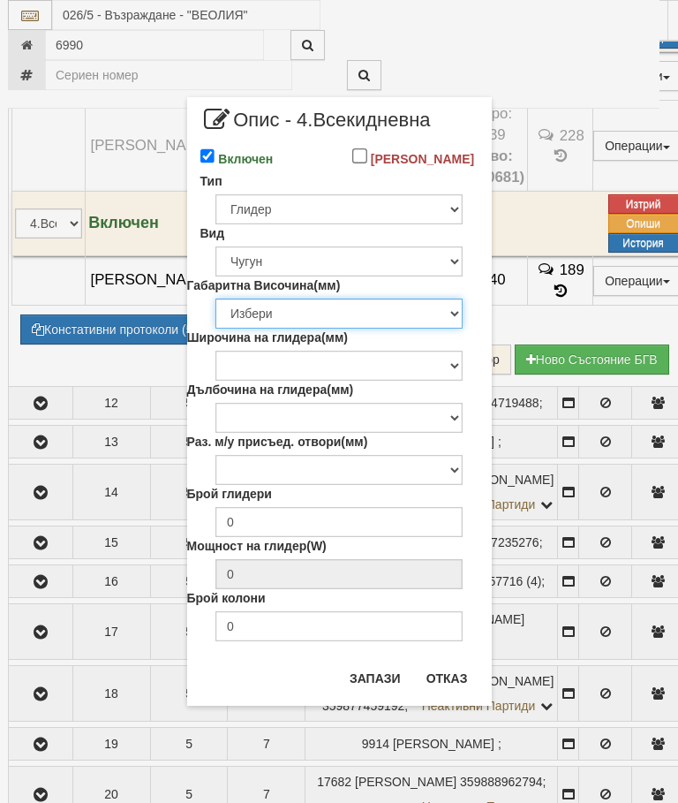
click at [413, 329] on select "Избери 376 380 383 388 390 422 430 560 580 583 588 590 680 683 690 873 980 1090" at bounding box center [338, 313] width 247 height 30
select select "580"
type input "86"
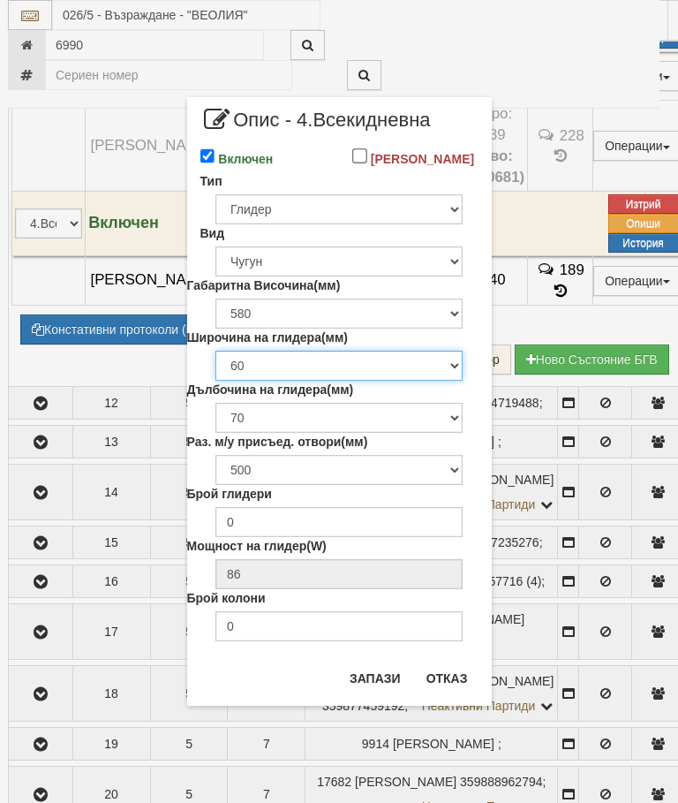
click at [427, 381] on select "60 96" at bounding box center [338, 366] width 247 height 30
select select "96"
type input "0"
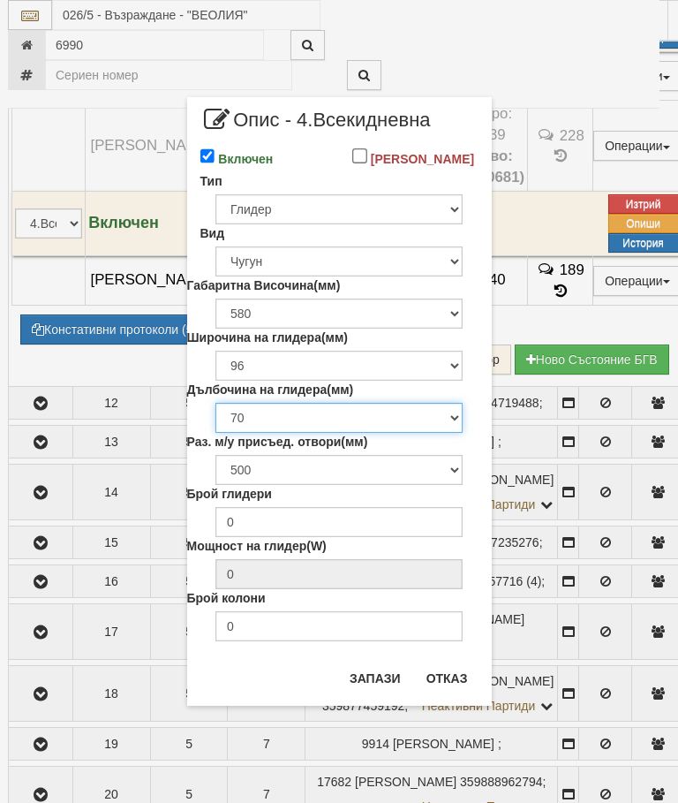
click at [434, 433] on select "70 90 100 110 130 140 150 160 220" at bounding box center [338, 418] width 247 height 30
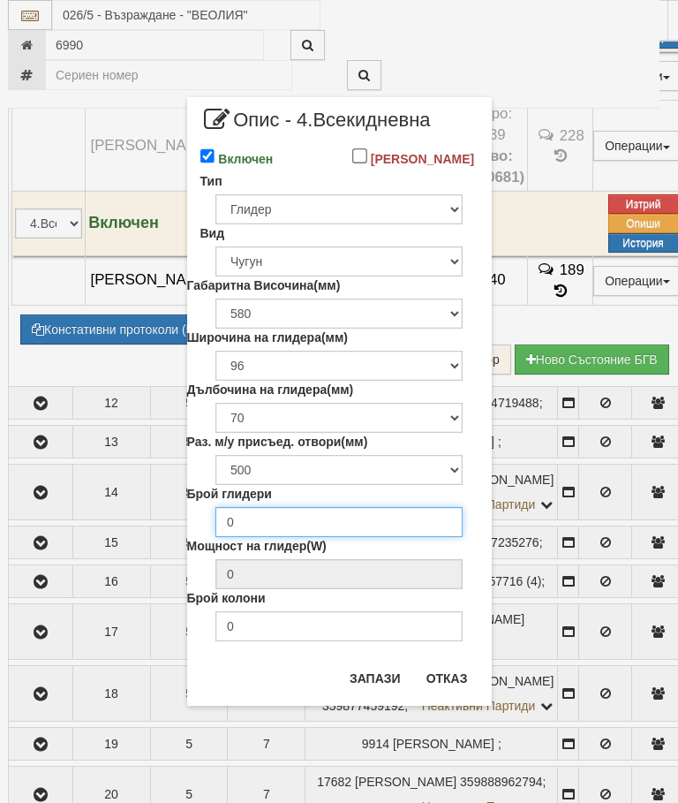
click at [403, 537] on input "0" at bounding box center [338, 522] width 247 height 30
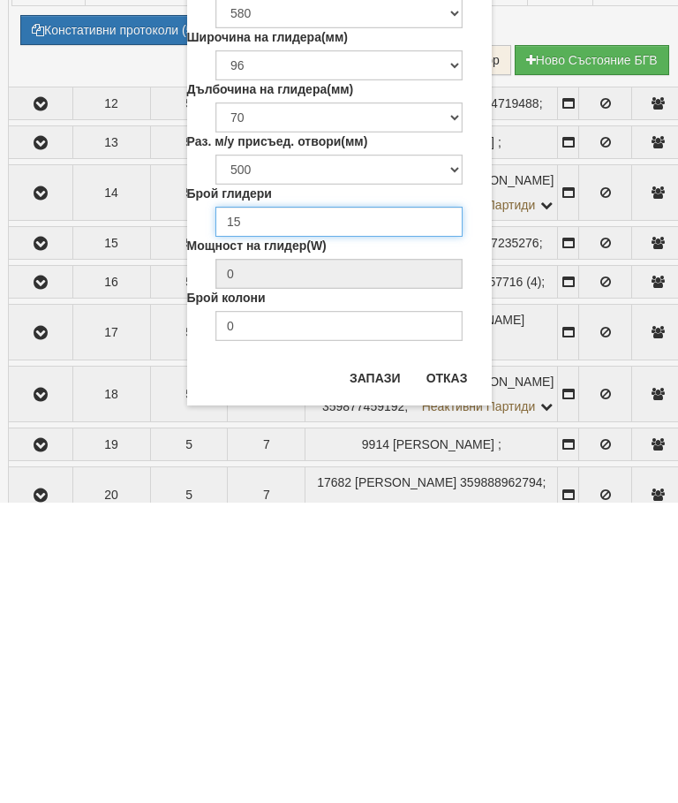
type input "15"
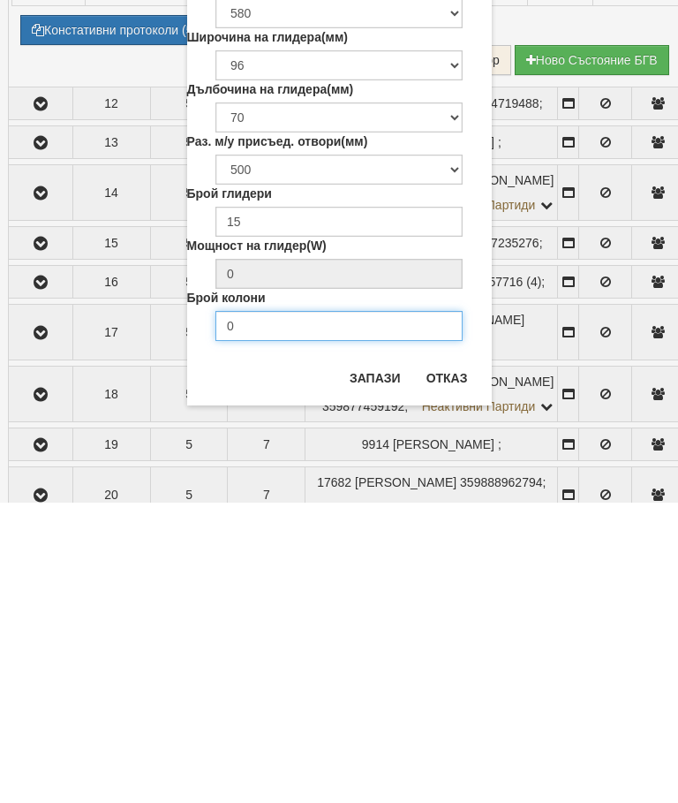
click at [379, 611] on input "0" at bounding box center [338, 626] width 247 height 30
type input "2"
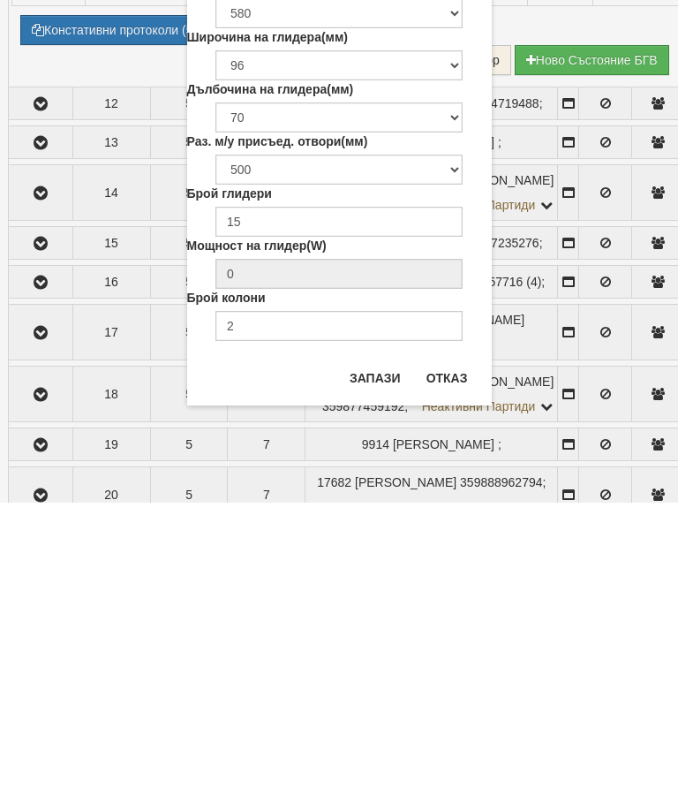
click at [373, 664] on button "Запази" at bounding box center [375, 678] width 72 height 28
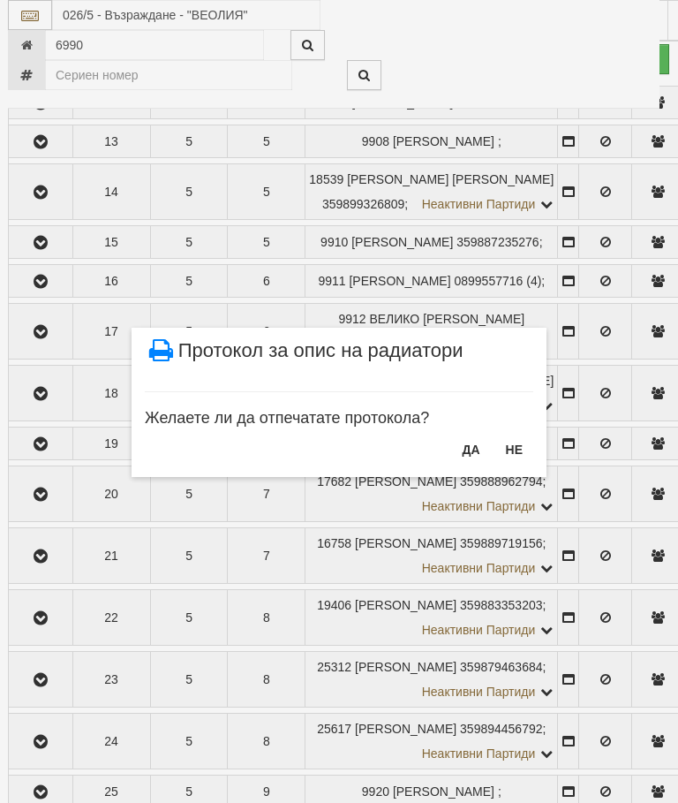
click at [505, 448] on button "НЕ" at bounding box center [514, 449] width 38 height 28
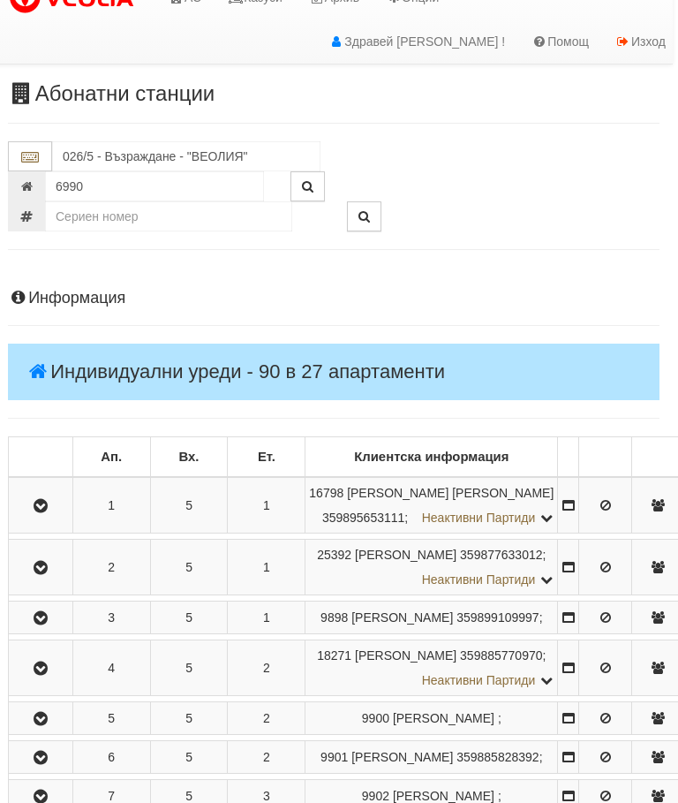
scroll to position [24, 5]
